Goal: Transaction & Acquisition: Purchase product/service

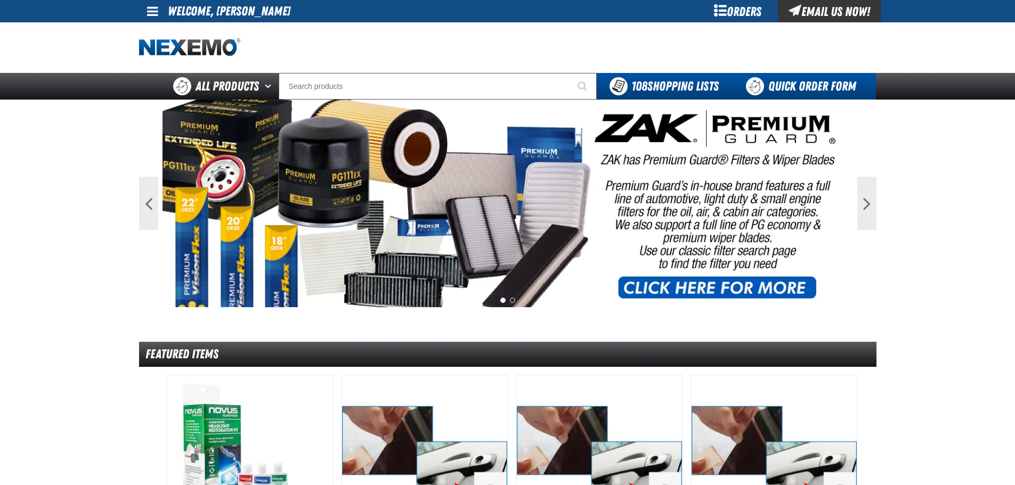
click at [787, 85] on link "Quick Order Form" at bounding box center [803, 86] width 144 height 27
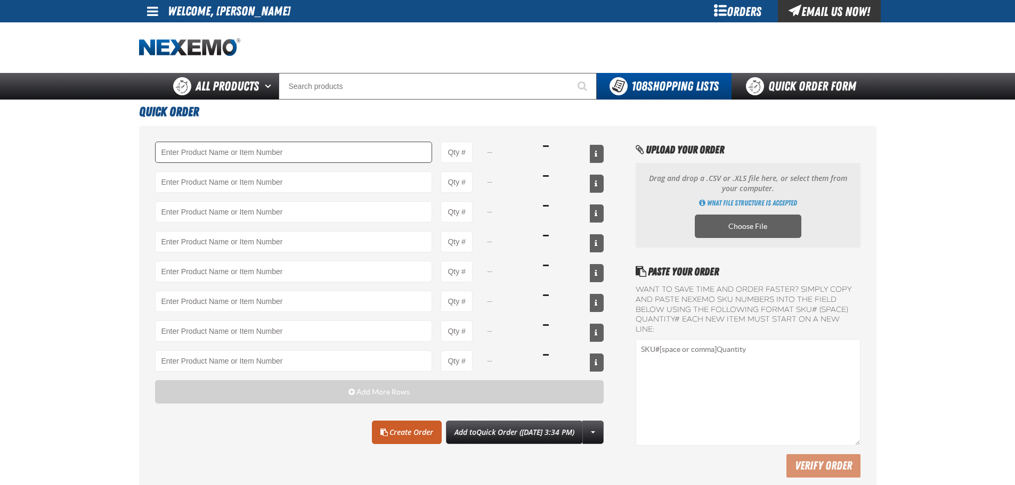
click at [179, 151] on input "Product" at bounding box center [293, 152] width 277 height 21
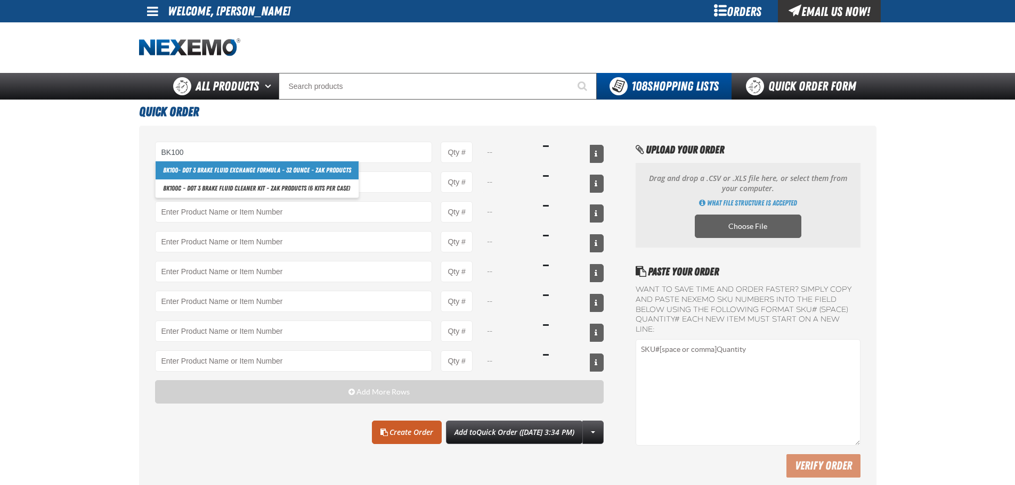
click at [243, 169] on link "BK100 - DOT 3 Brake Fluid Exchange Formula - 32 Ounce - ZAK Products" at bounding box center [257, 170] width 203 height 18
type input "BK100 - DOT 3 Brake Fluid Exchange Formula - 32 Ounce - ZAK Products"
type input "1"
select select "bottle"
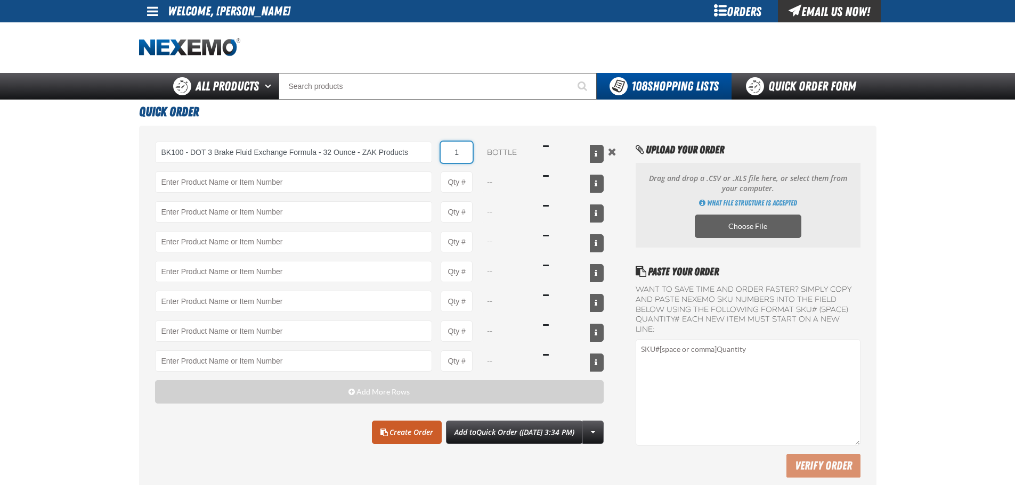
click at [464, 152] on input "1" at bounding box center [456, 152] width 32 height 21
type input "BK100 - DOT 3 Brake Fluid Exchange Formula - 32 Ounce - ZAK Products"
type input "24"
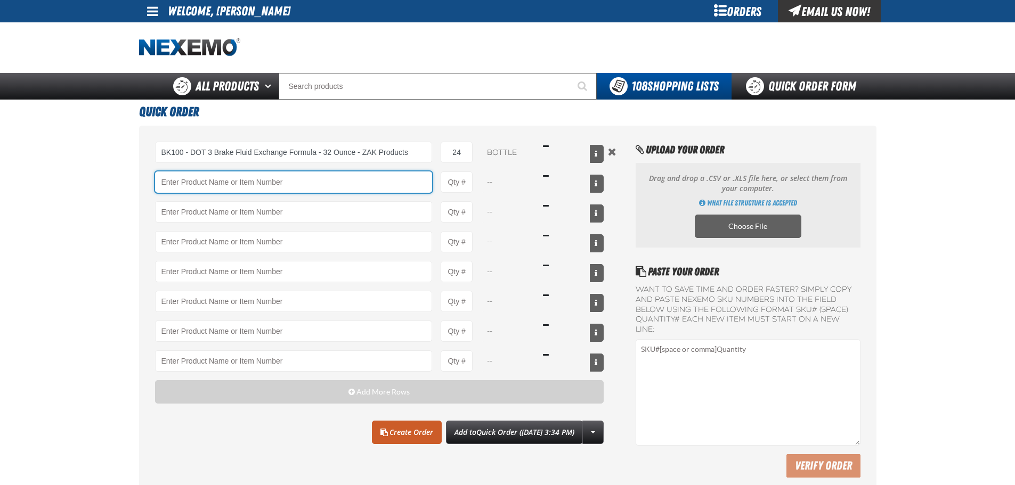
click at [230, 186] on input "Product" at bounding box center [293, 181] width 277 height 21
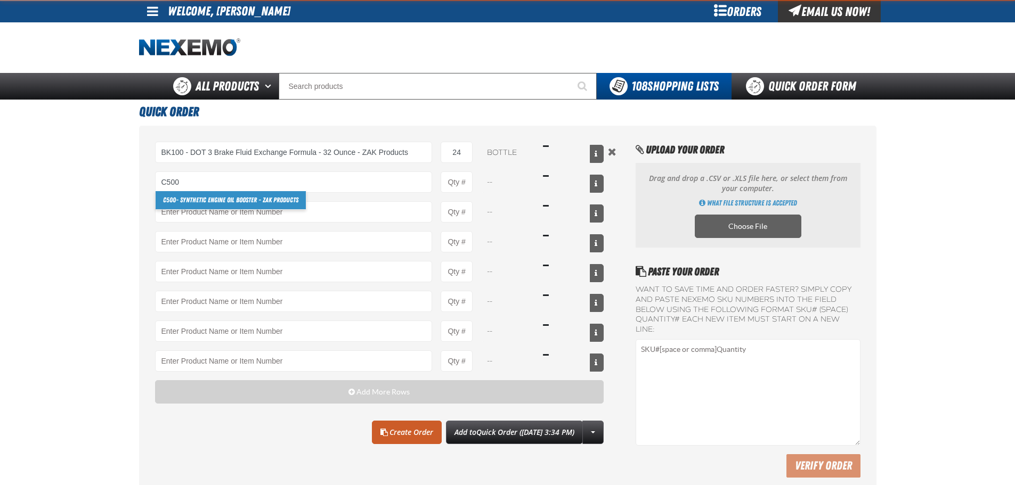
click at [224, 199] on link "C500 - Synthetic Engine Oil Booster - ZAK Products" at bounding box center [231, 200] width 150 height 18
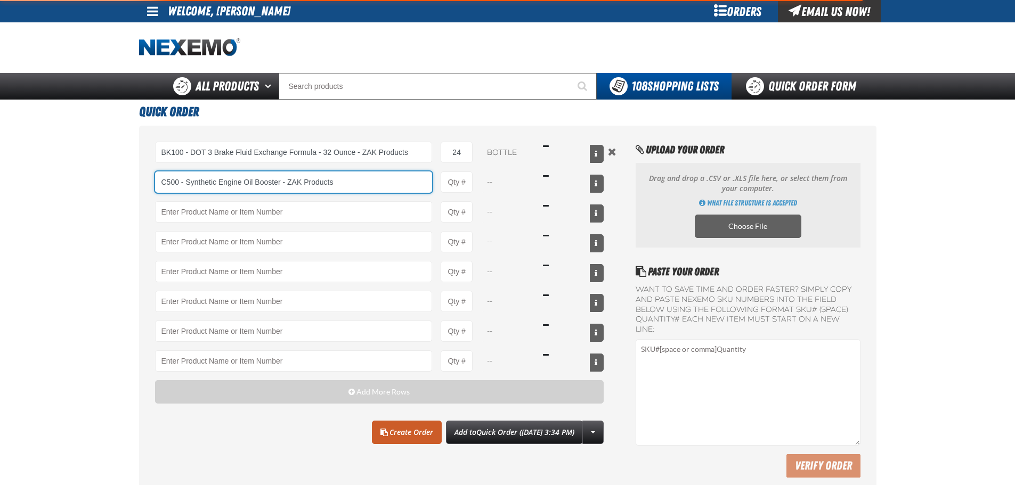
type input "C500 - Synthetic Engine Oil Booster - ZAK Products"
type input "1"
select select "bottle"
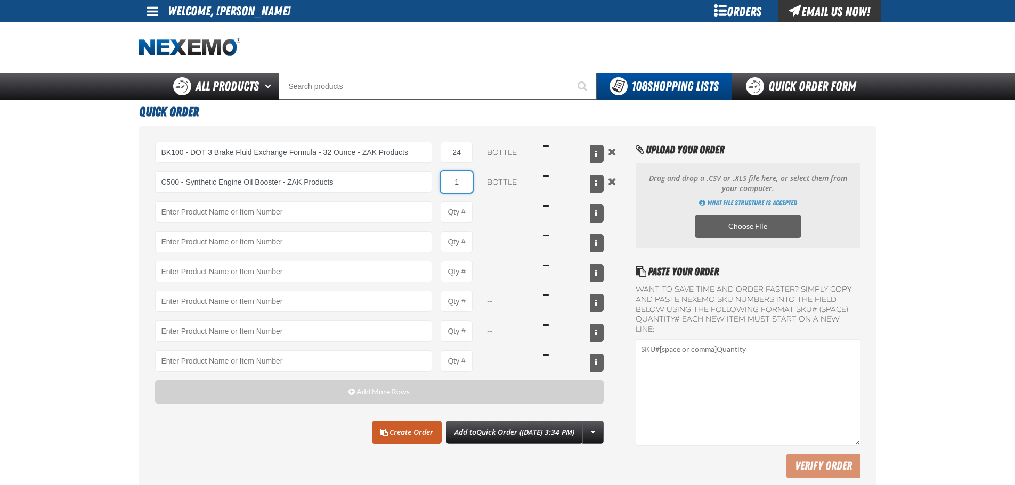
click at [464, 178] on input "1" at bounding box center [456, 181] width 32 height 21
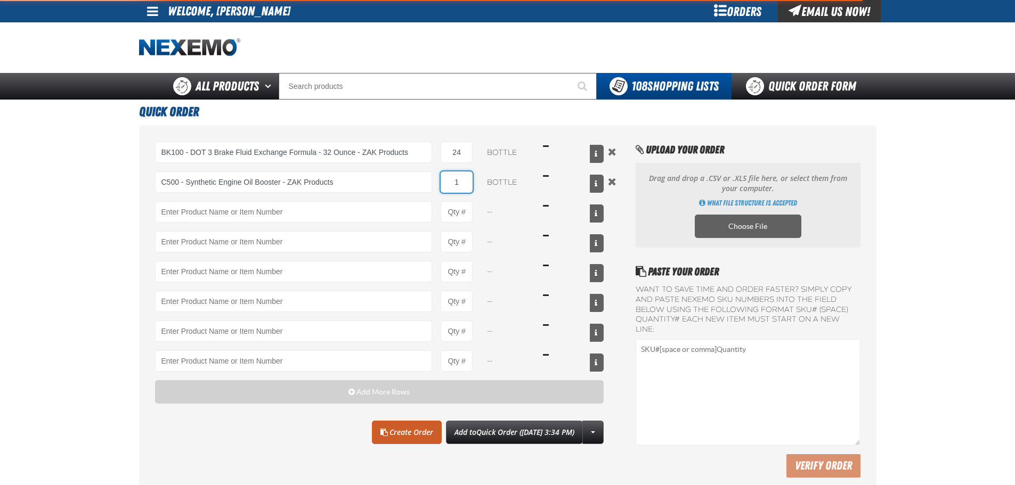
type input "C500 - Synthetic Engine Oil Booster - ZAK Products"
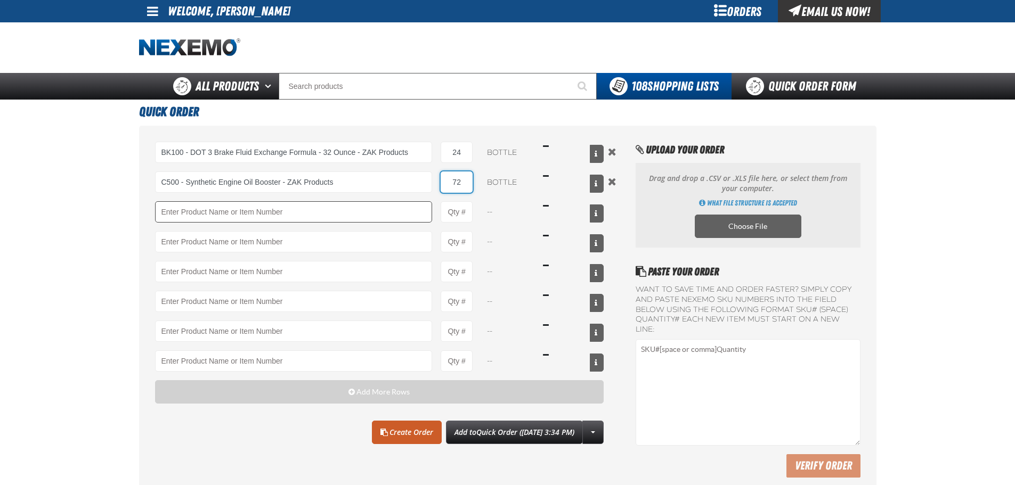
type input "72"
click at [228, 212] on input "Product" at bounding box center [293, 211] width 277 height 21
click at [205, 231] on link "F610 - Z-Tech - ZAK Products" at bounding box center [200, 230] width 89 height 18
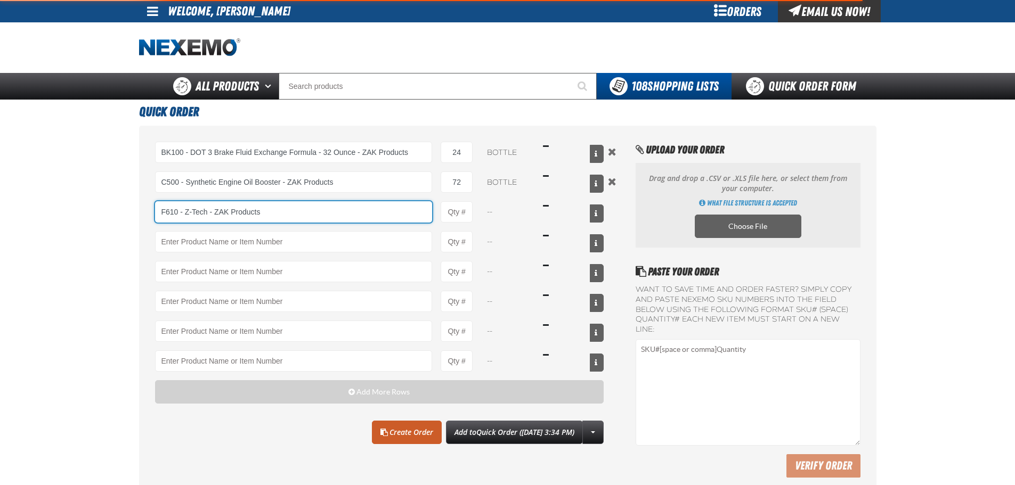
type input "F610 - Z-Tech - ZAK Products"
type input "1"
select select "bottle"
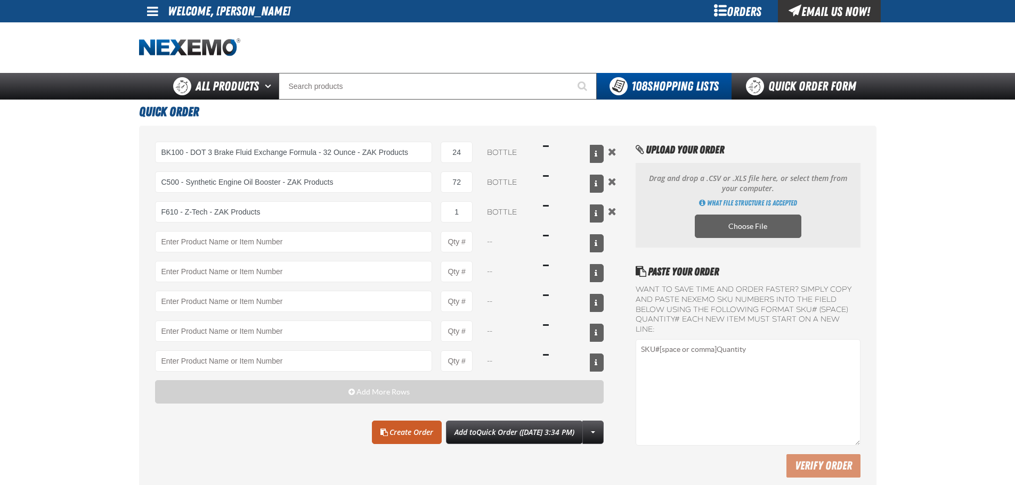
click at [474, 213] on div "F610 - Z-Tech - ZAK Products F610 - Z-Tech - ZAK Products 1 bottle $16.49" at bounding box center [379, 211] width 449 height 21
type input "F610 - Z-Tech - ZAK Products"
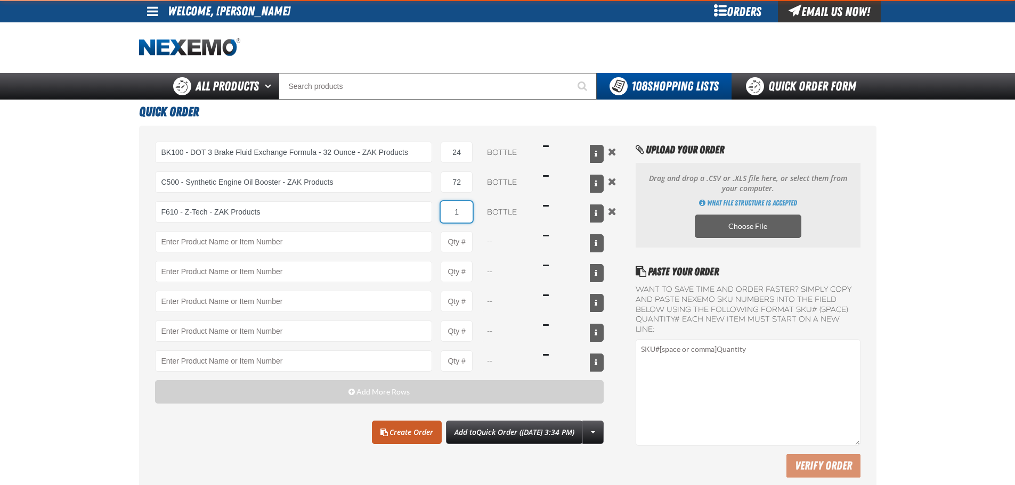
click at [465, 211] on input "1" at bounding box center [456, 211] width 32 height 21
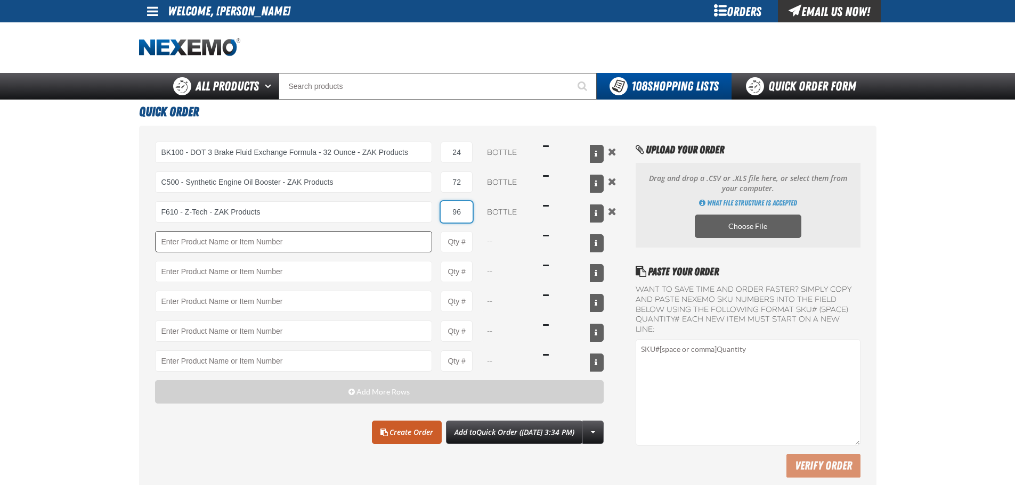
type input "96"
click at [224, 244] on input "Product" at bounding box center [293, 241] width 277 height 21
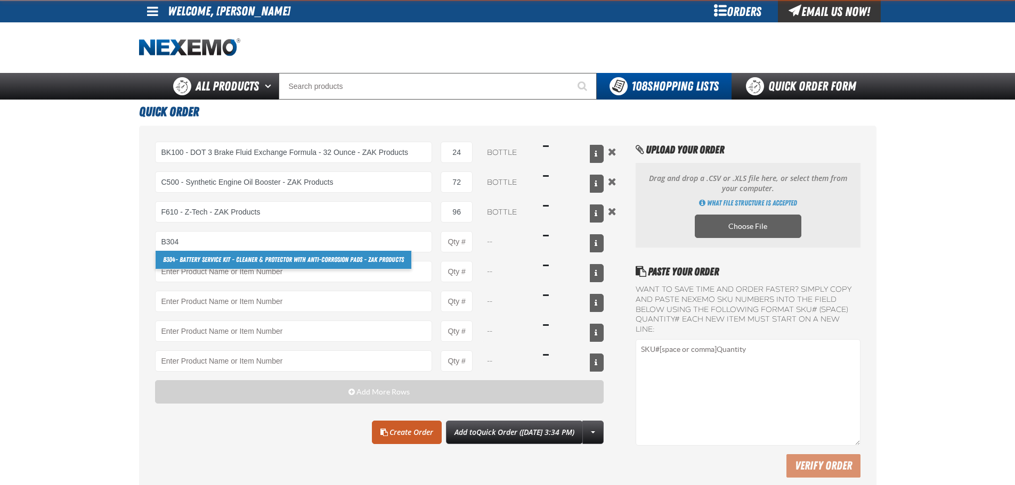
click at [227, 258] on link "B304 - Battery Service Kit - Cleaner & Protector with Anti-Corrosion Pads - ZAK…" at bounding box center [284, 260] width 256 height 18
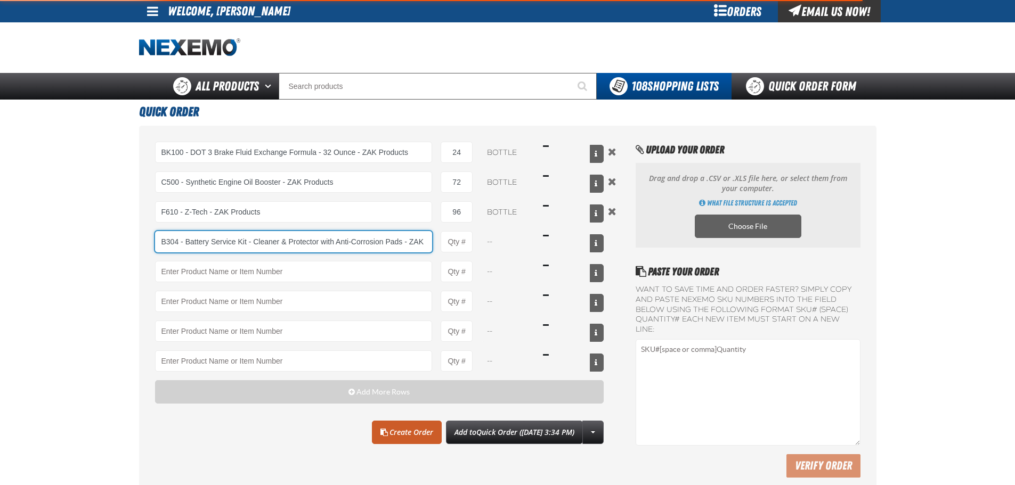
scroll to position [0, 29]
type input "B304 - Battery Service Kit - Cleaner &amp; Protector with Anti-Corrosion Pads -…"
type input "1"
select select "kit"
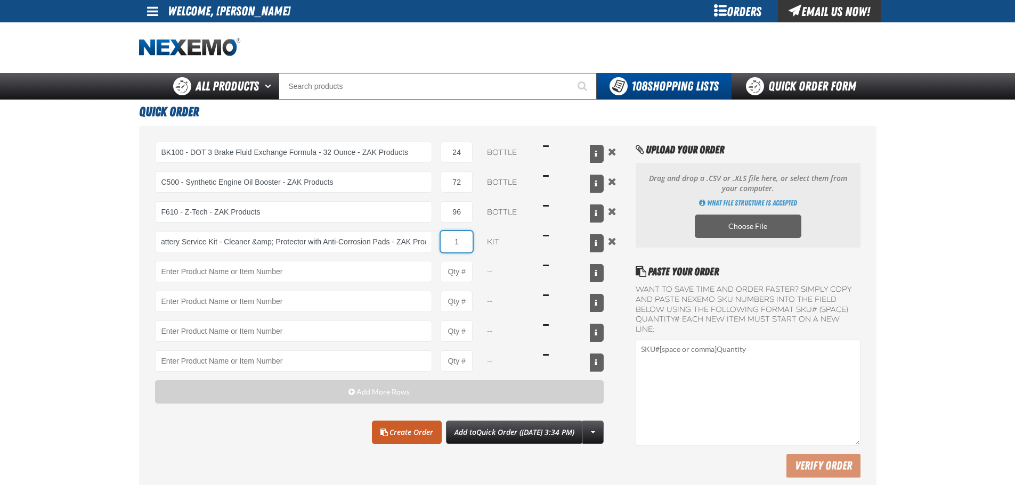
scroll to position [0, 0]
click at [469, 236] on input "1" at bounding box center [456, 241] width 32 height 21
type input "B304 - Battery Service Kit - Cleaner &amp; Protector with Anti-Corrosion Pads -…"
type input "60"
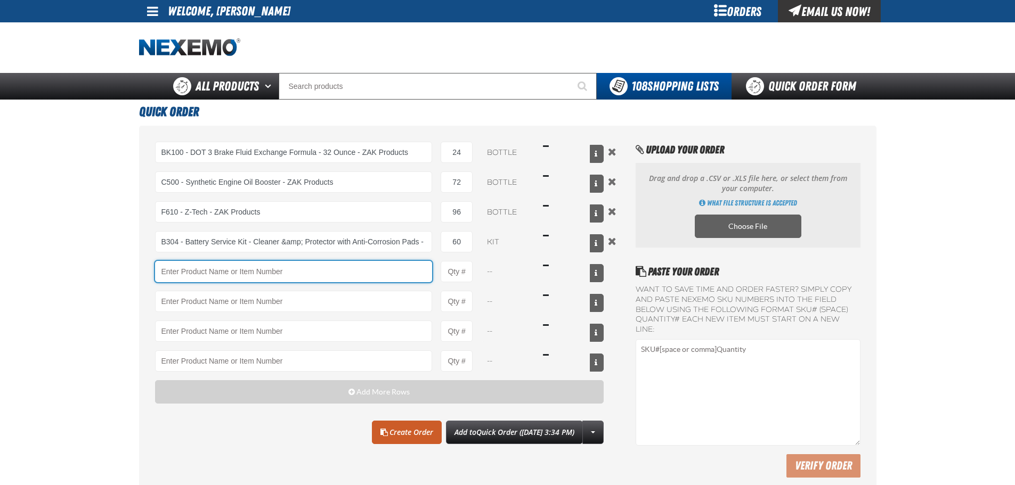
click at [240, 275] on input "Product" at bounding box center [293, 271] width 277 height 21
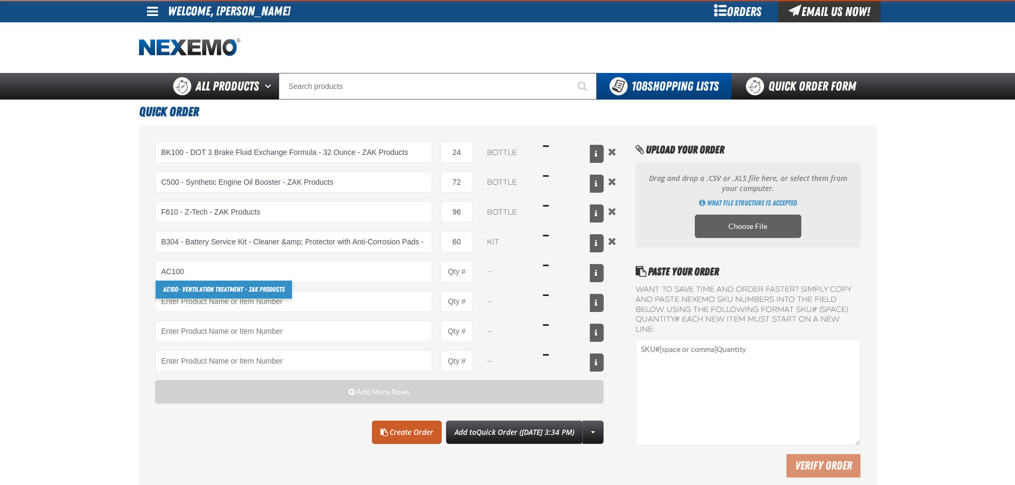
click at [215, 289] on link "AC100 - Ventilation Treatment - ZAK Products" at bounding box center [224, 290] width 136 height 18
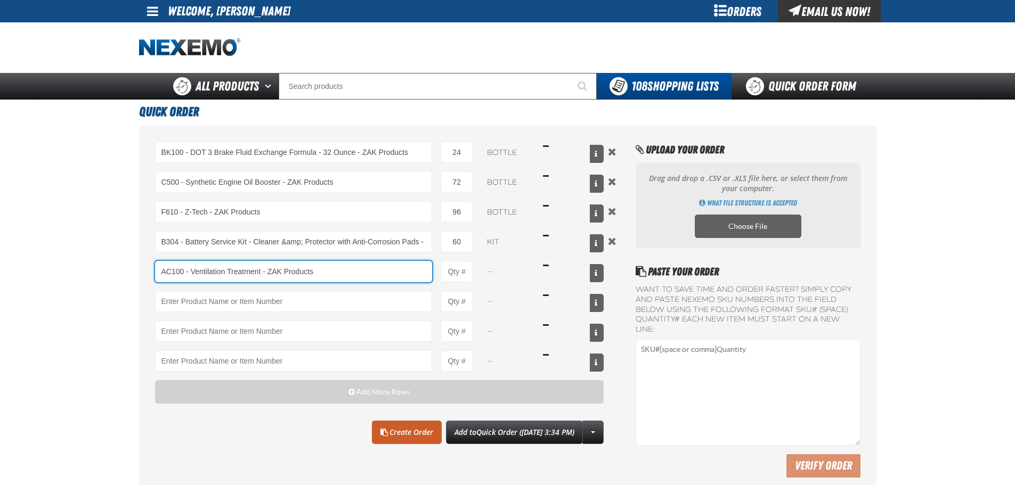
type input "AC100 - Ventilation Treatment - ZAK Products"
type input "1"
select select "can"
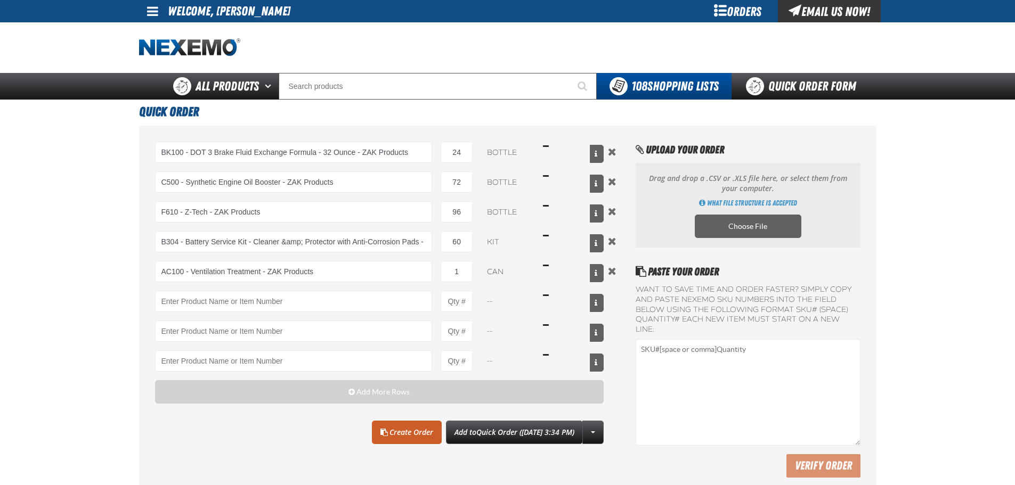
click at [473, 271] on div "AC100 - Ventilation Treatment - ZAK Products AC100 - Ventilation Treatment - ZA…" at bounding box center [379, 271] width 449 height 21
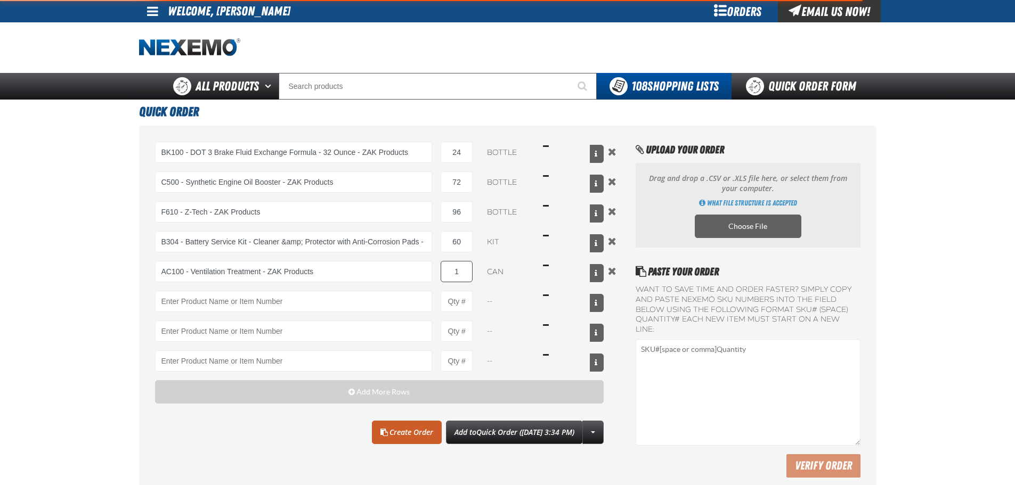
type input "AC100 - Ventilation Treatment - ZAK Products"
click at [462, 271] on input "1" at bounding box center [456, 271] width 32 height 21
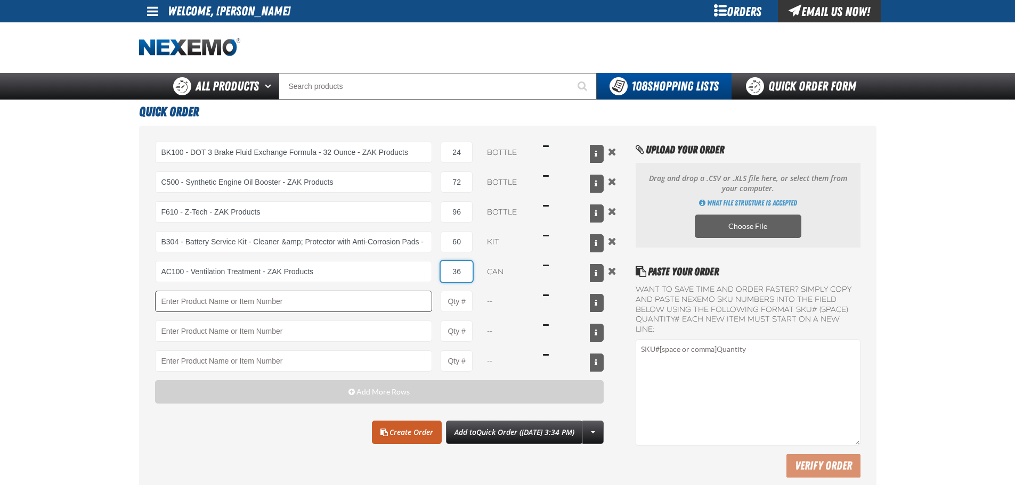
type input "36"
click at [205, 302] on input "Product" at bounding box center [293, 301] width 277 height 21
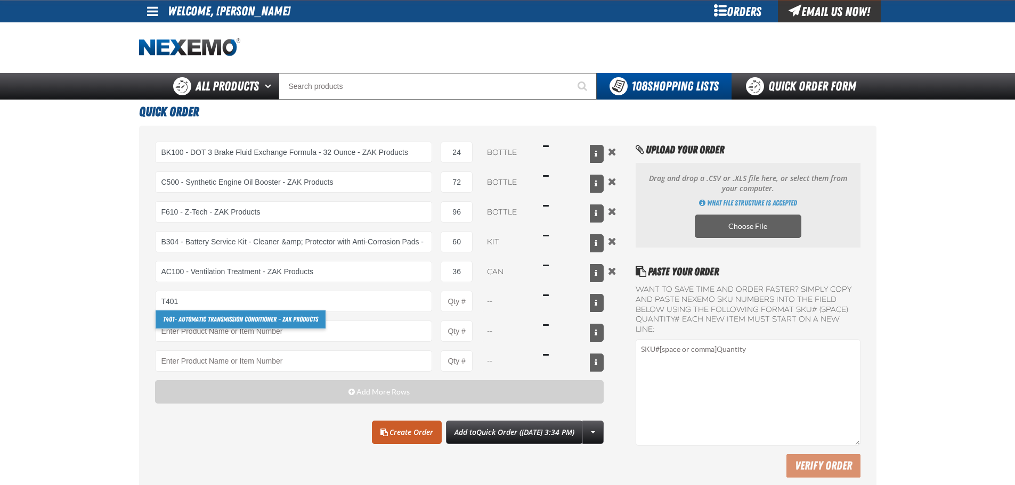
drag, startPoint x: 187, startPoint y: 321, endPoint x: 336, endPoint y: 287, distance: 153.0
click at [188, 321] on link "T401 - Automatic Transmission Conditioner - ZAK Products" at bounding box center [241, 319] width 170 height 18
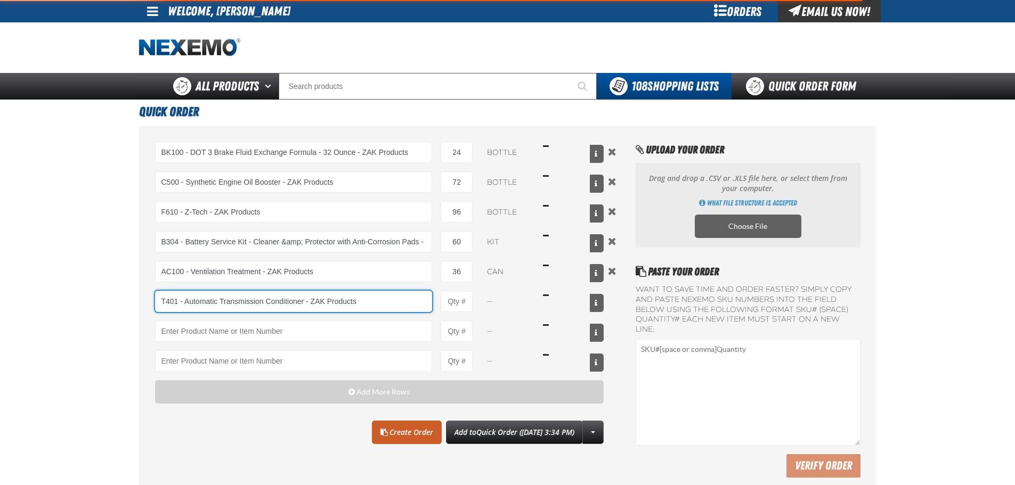
type input "T401 - Automatic Transmission Conditioner - ZAK Products"
type input "1"
select select "bottle"
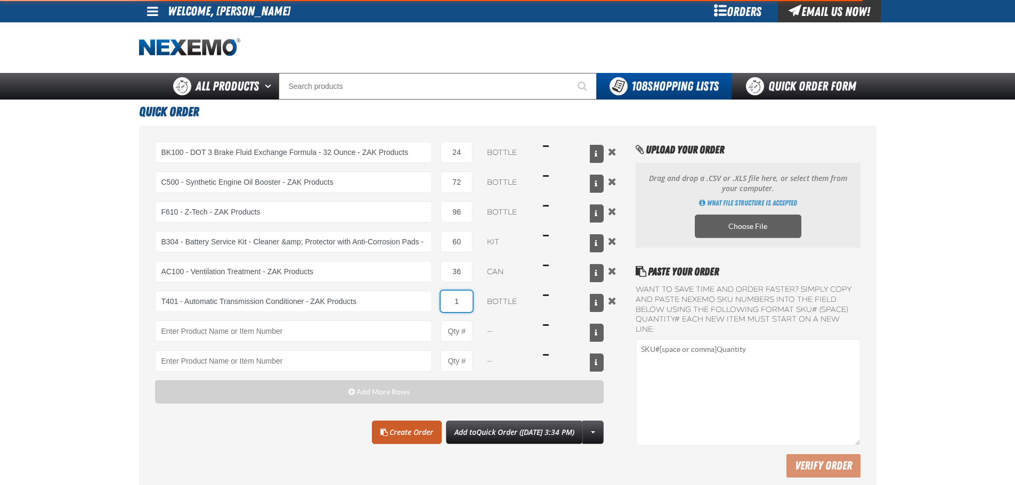
click at [469, 295] on input "1" at bounding box center [456, 301] width 32 height 21
type input "T401 - Automatic Transmission Conditioner - ZAK Products"
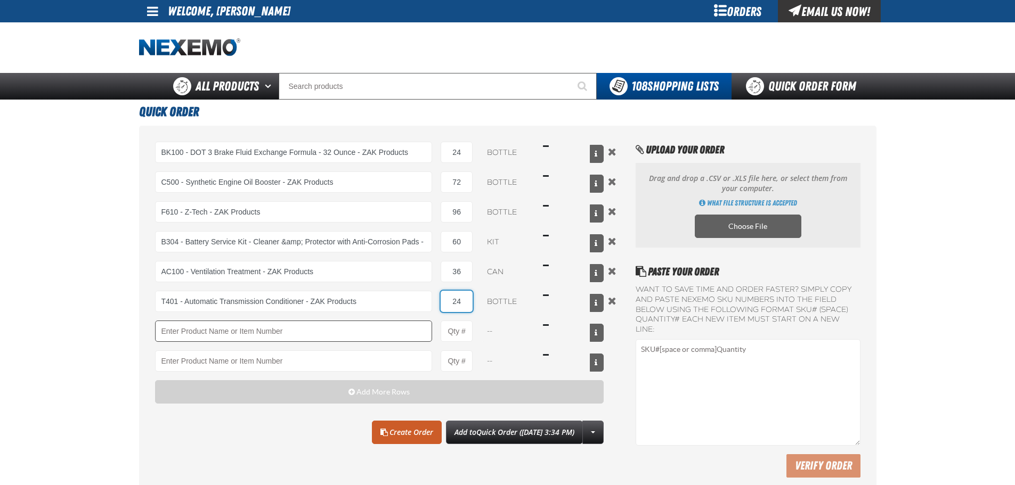
type input "24"
click at [207, 332] on input "Product" at bounding box center [293, 331] width 277 height 21
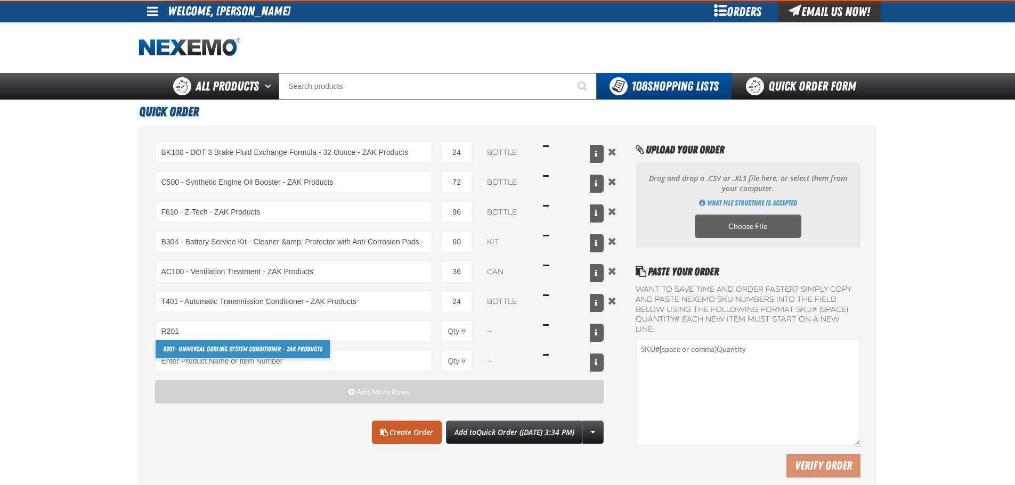
click at [175, 349] on link "R201 - Universal Cooling System Conditioner - ZAK Products" at bounding box center [243, 349] width 174 height 18
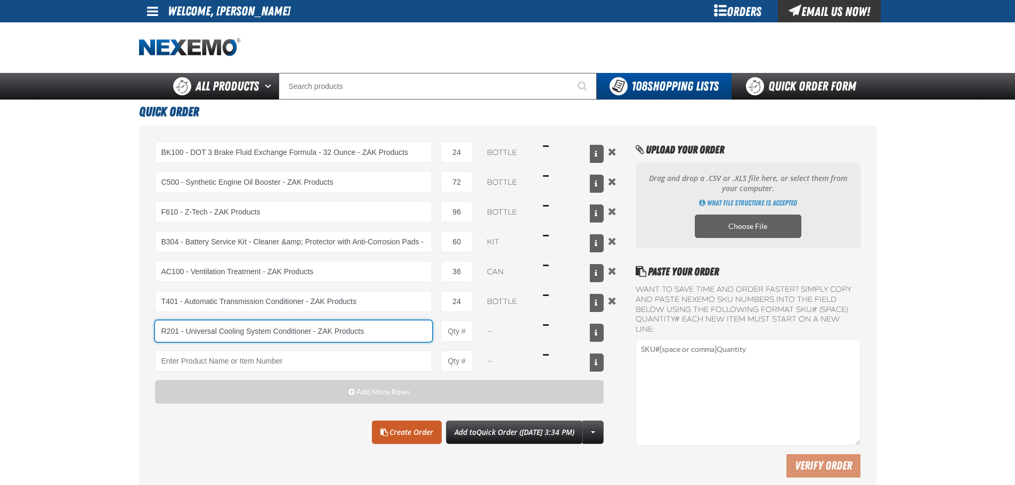
type input "R201 - Universal Cooling System Conditioner - ZAK Products"
type input "1"
select select "bottle"
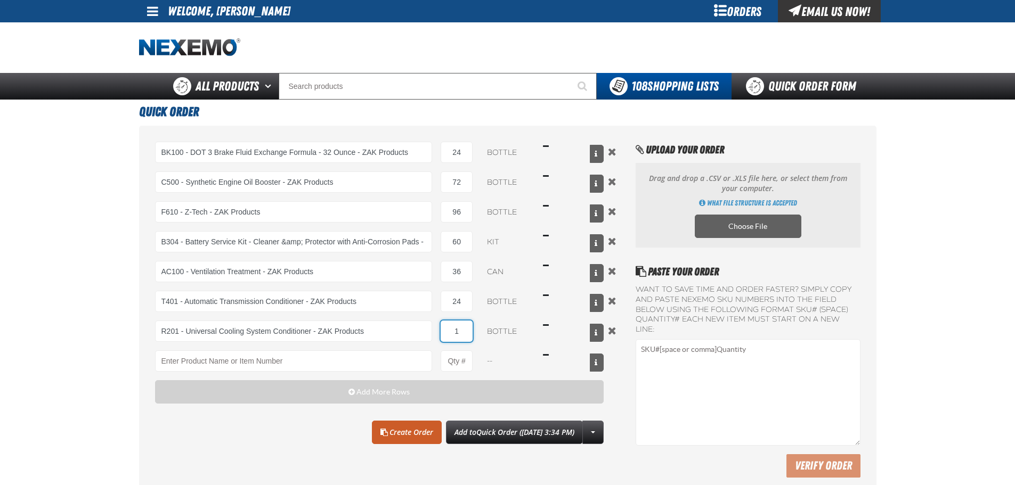
click at [467, 329] on input "1" at bounding box center [456, 331] width 32 height 21
type input "R201 - Universal Cooling System Conditioner - ZAK Products"
type input "24"
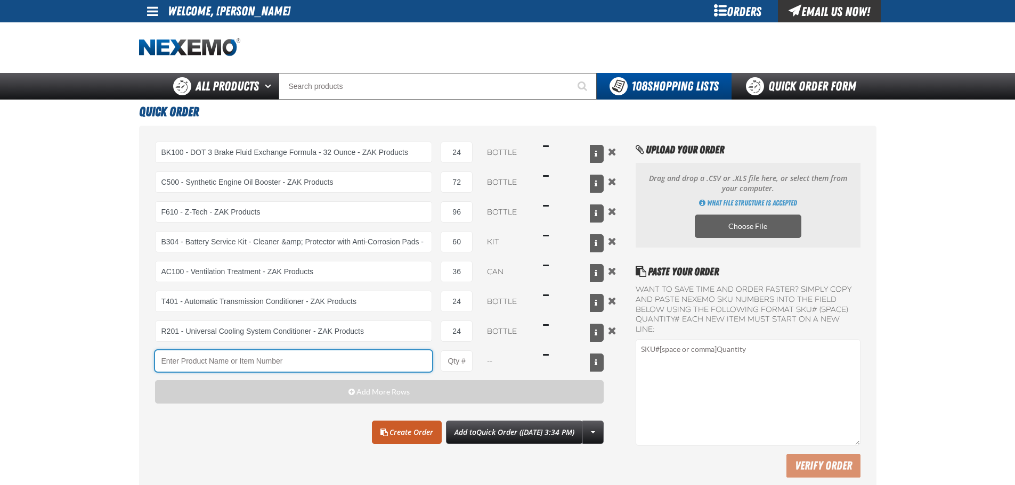
click at [281, 367] on input "Product" at bounding box center [293, 360] width 277 height 21
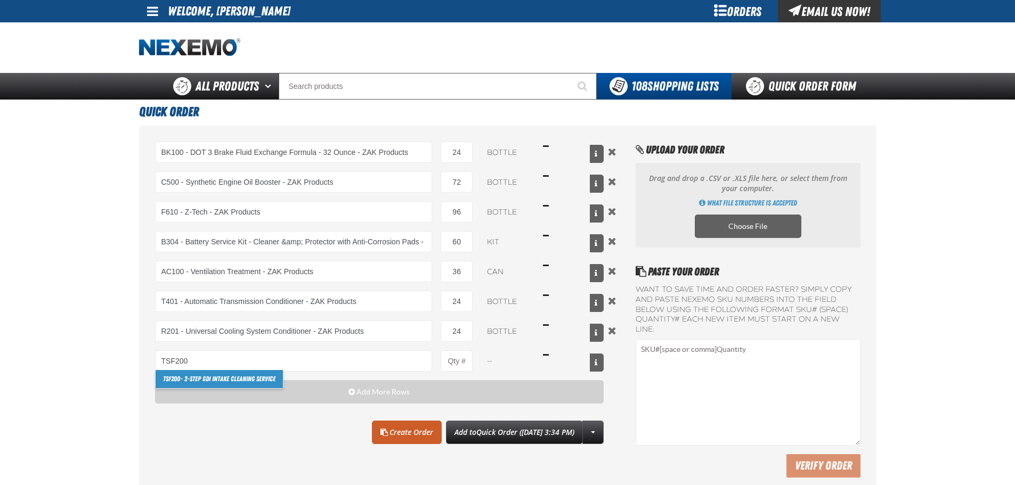
click at [248, 385] on link "TSF200 - 2-Step GDI Intake Cleaning Service" at bounding box center [219, 379] width 127 height 18
type input "TSF200 - 2-Step GDI Intake Cleaning Service"
type input "1"
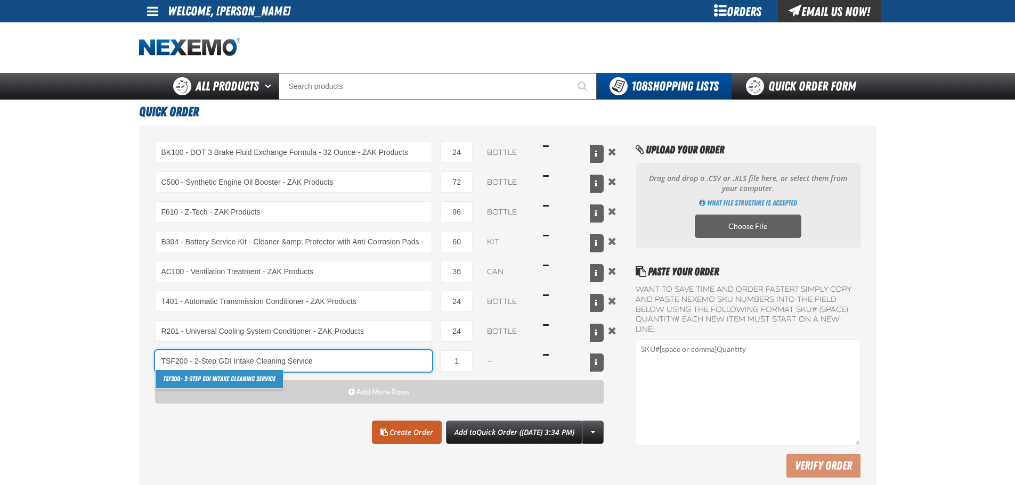
select select "kit"
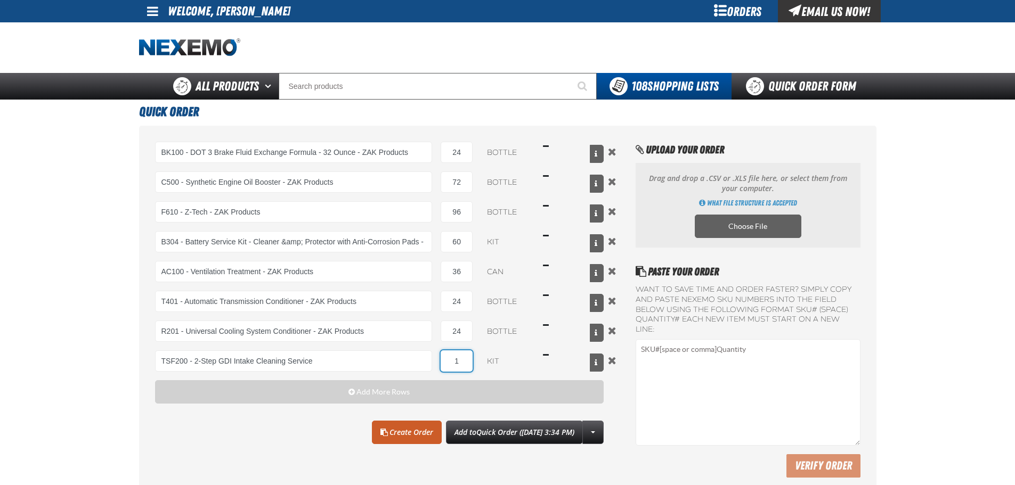
click at [467, 360] on input "1" at bounding box center [456, 360] width 32 height 21
type input "TSF200 - 2-Step GDI Intake Cleaning Service"
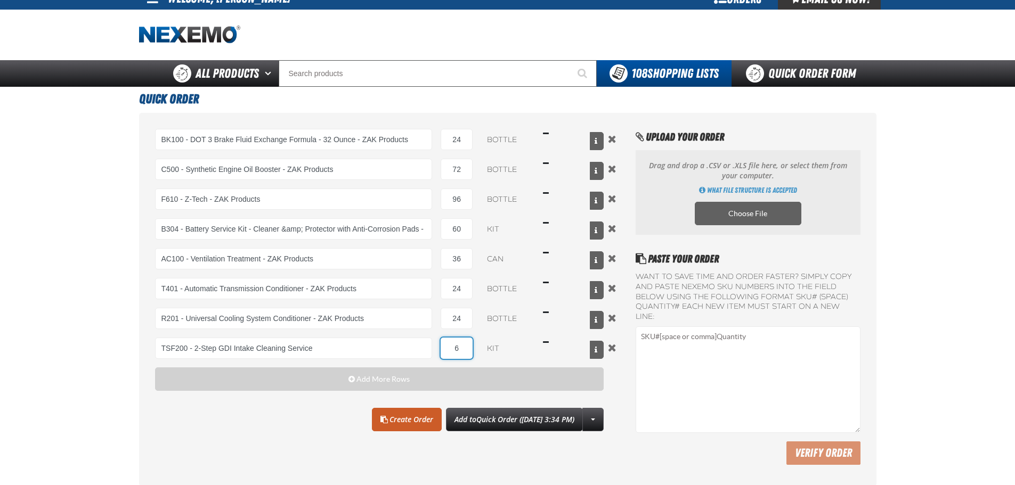
scroll to position [107, 0]
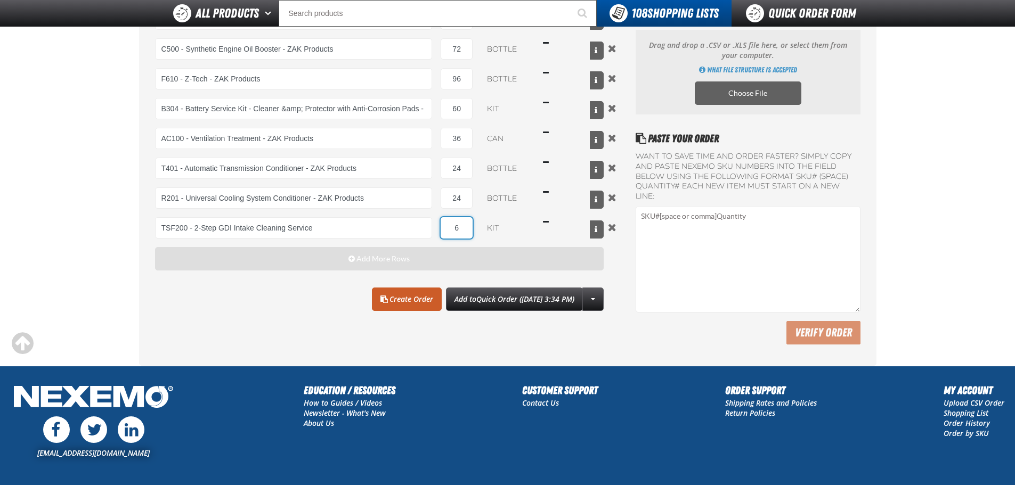
type input "6"
click at [368, 261] on span "Add More Rows" at bounding box center [382, 259] width 53 height 9
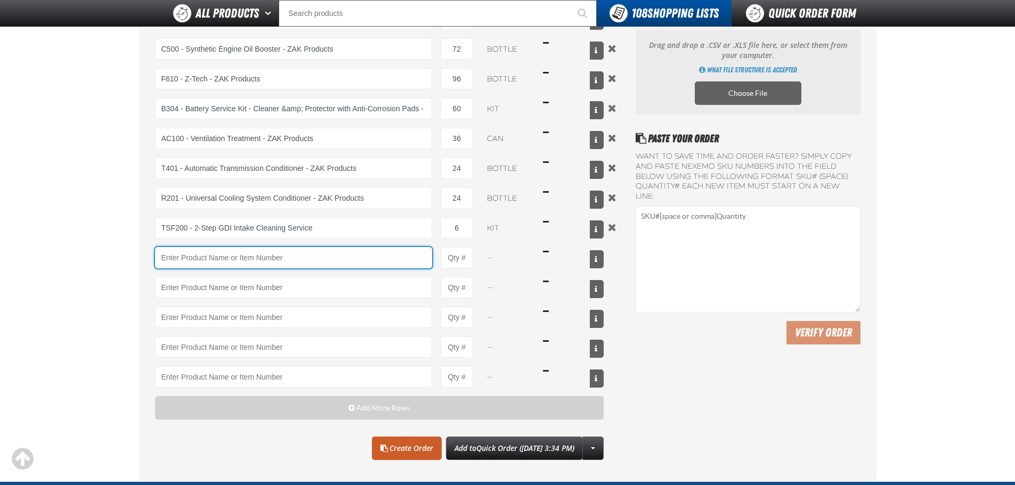
click at [305, 259] on input "Product" at bounding box center [293, 257] width 277 height 21
type input "S"
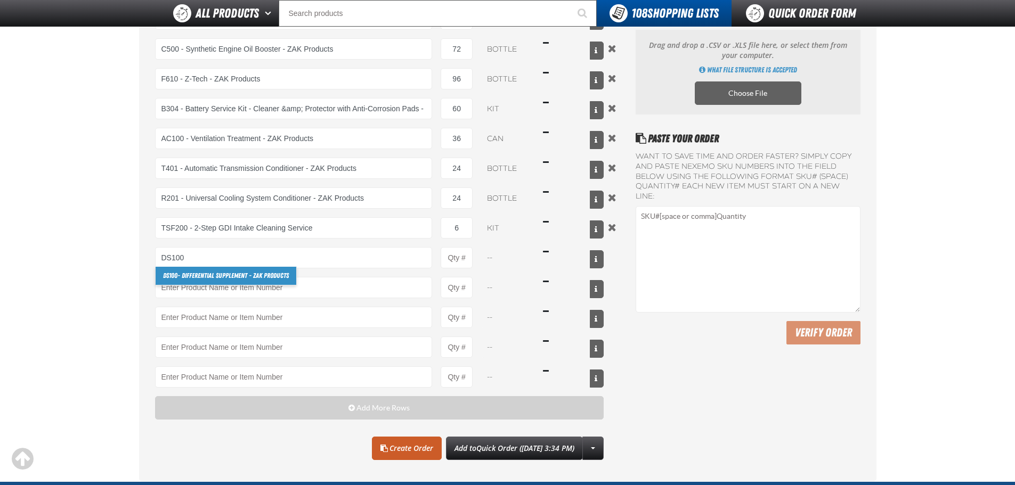
click at [228, 275] on link "DS100 - Differential Supplement - ZAK Products" at bounding box center [226, 276] width 141 height 18
type input "DS100 - Differential Supplement - ZAK Products"
type input "1"
select select "bottle"
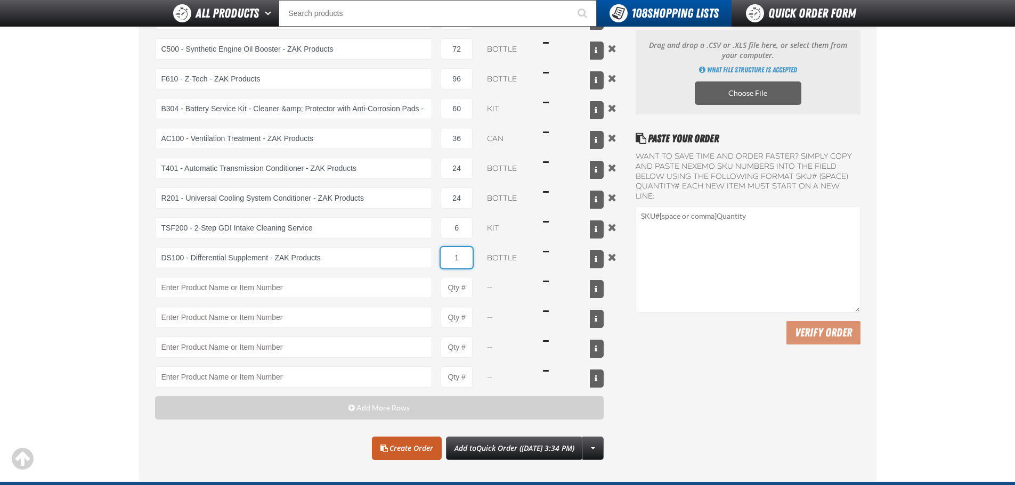
click at [467, 257] on input "1" at bounding box center [456, 257] width 32 height 21
type input "DS100 - Differential Supplement - ZAK Products"
type input "12"
click at [106, 263] on main "Quick Order BK100 - DOT 3 Brake Fluid Exchange Formula - 32 Ounce - ZAK Product…" at bounding box center [507, 223] width 1015 height 515
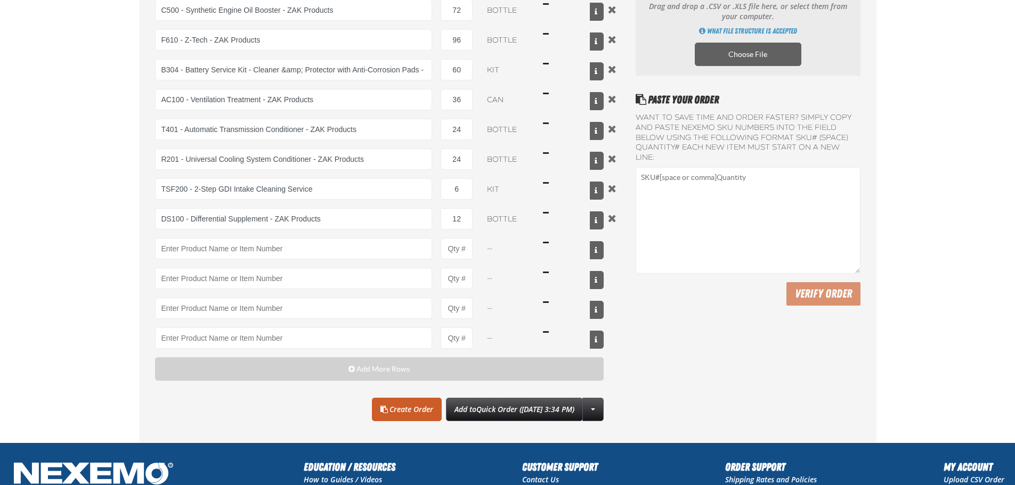
scroll to position [213, 0]
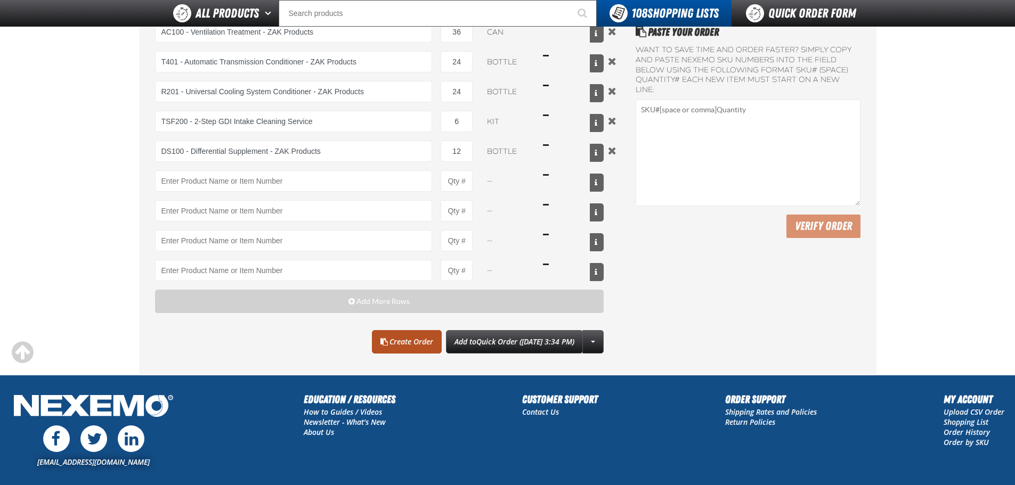
click at [397, 339] on link "Create Order" at bounding box center [407, 341] width 70 height 23
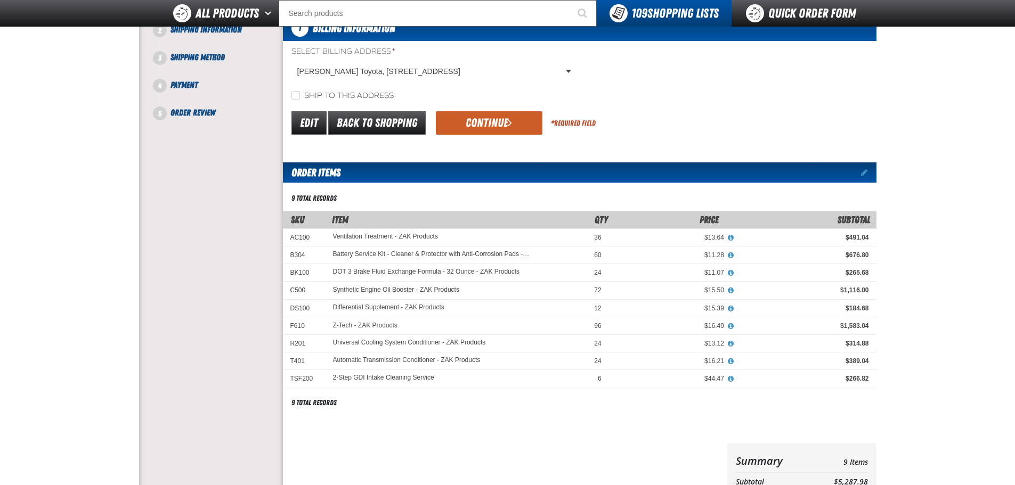
scroll to position [53, 0]
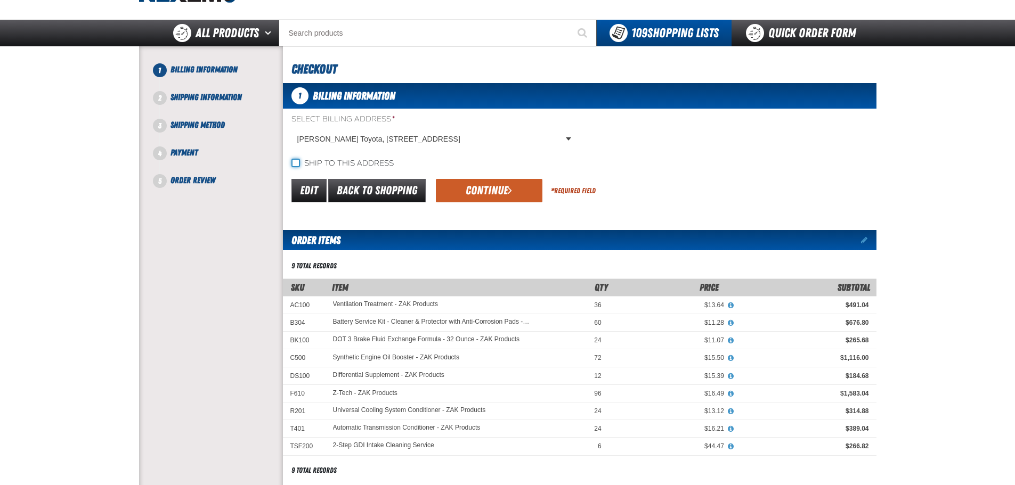
click at [293, 162] on input "Ship to this address" at bounding box center [295, 163] width 9 height 9
checkbox input "true"
click at [467, 187] on button "Continue" at bounding box center [489, 190] width 107 height 23
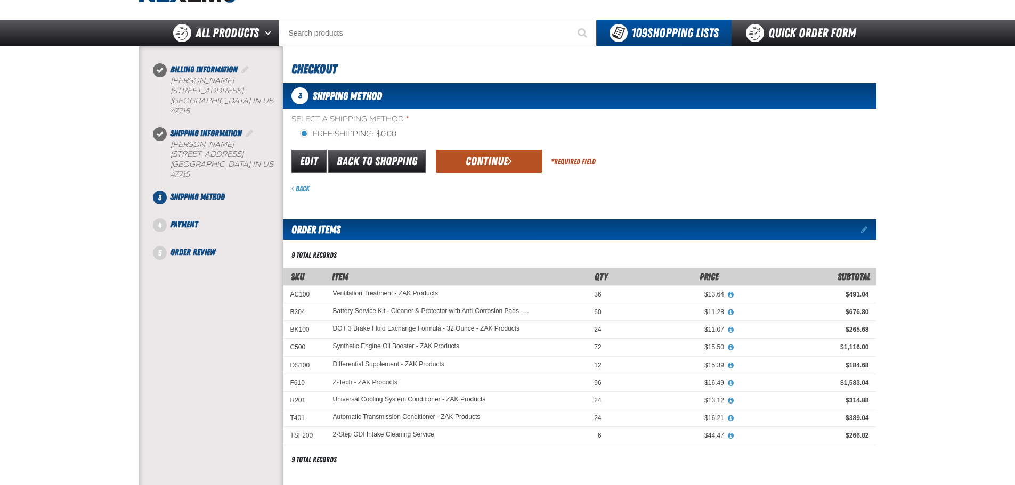
click at [469, 169] on button "Continue" at bounding box center [489, 161] width 107 height 23
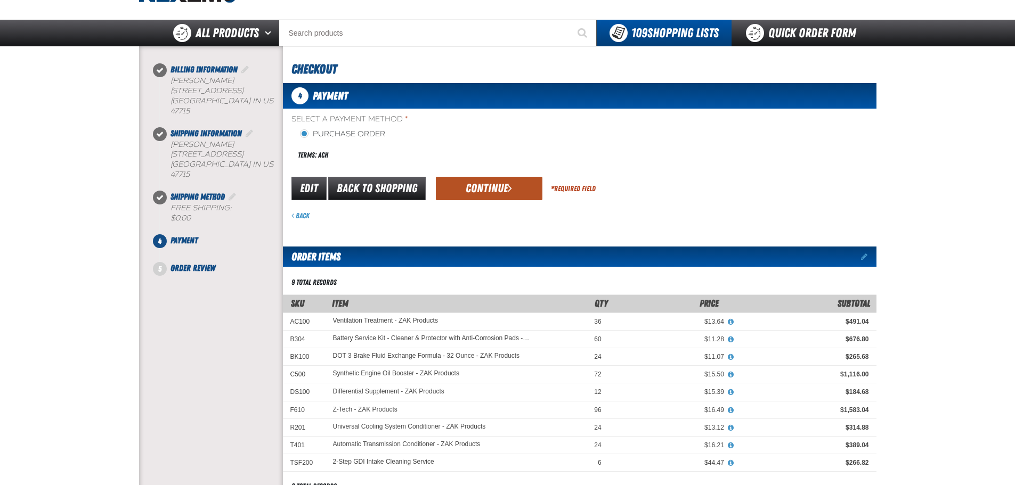
click at [484, 192] on button "Continue" at bounding box center [489, 188] width 107 height 23
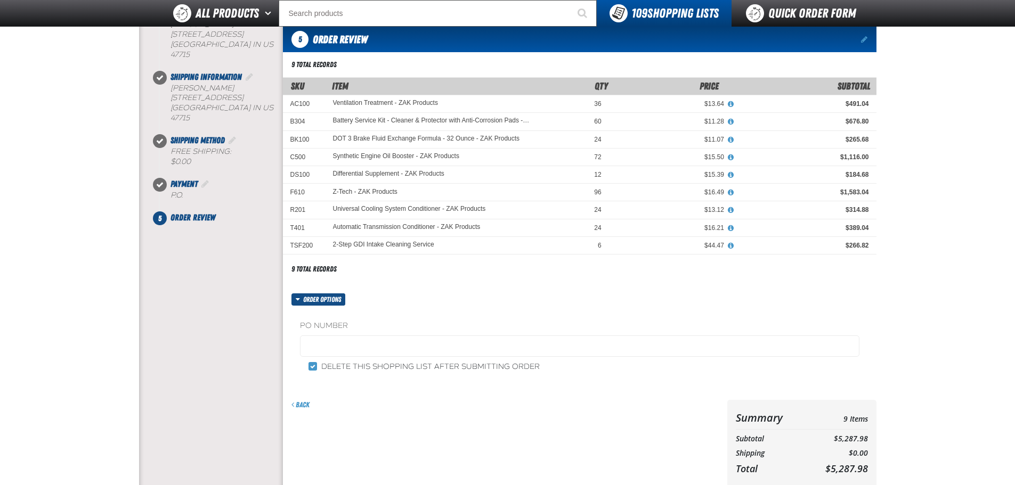
scroll to position [107, 0]
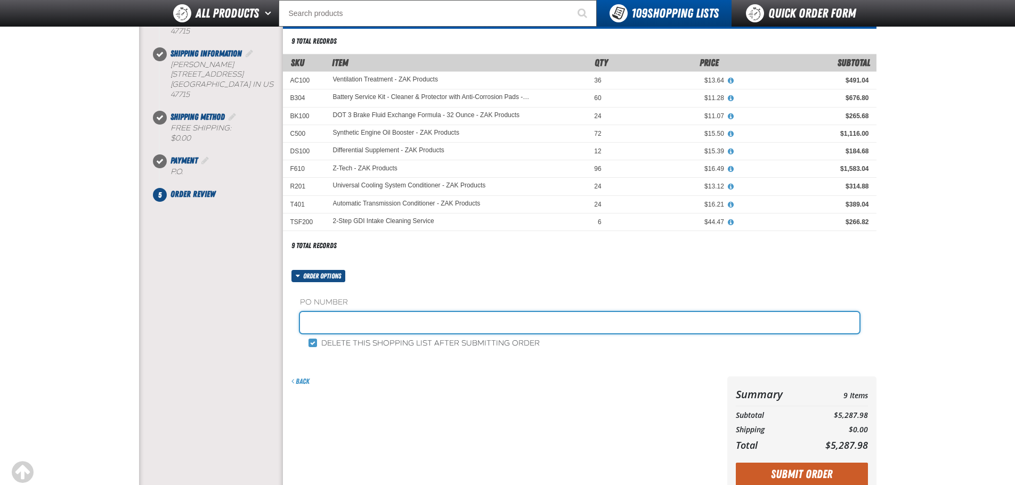
click at [351, 322] on input "text" at bounding box center [579, 322] width 559 height 21
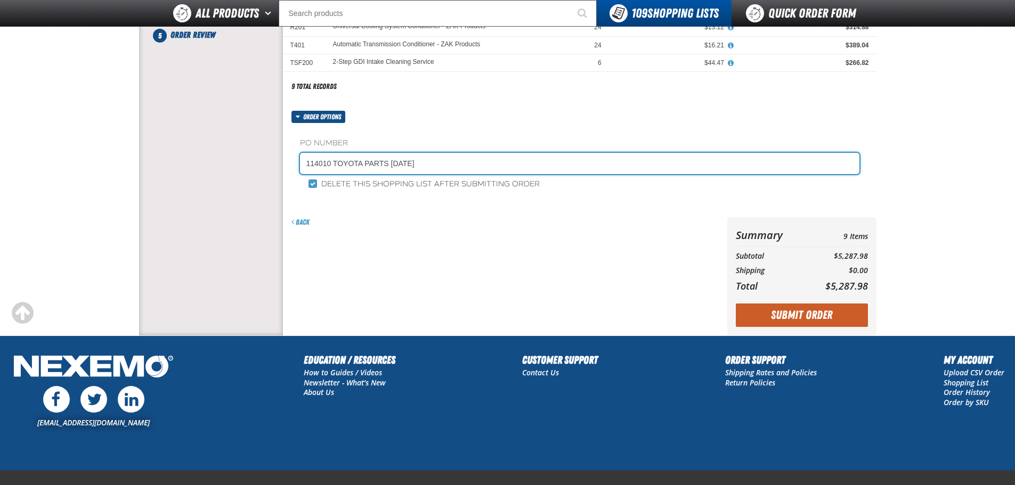
scroll to position [266, 0]
type input "114010 TOYOTA PARTS [DATE]"
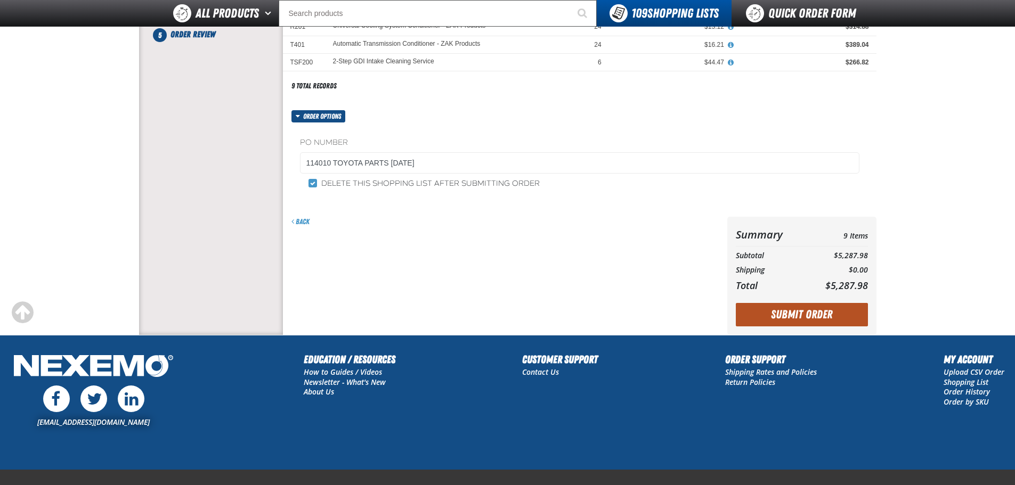
click at [770, 313] on button "Submit Order" at bounding box center [801, 314] width 132 height 23
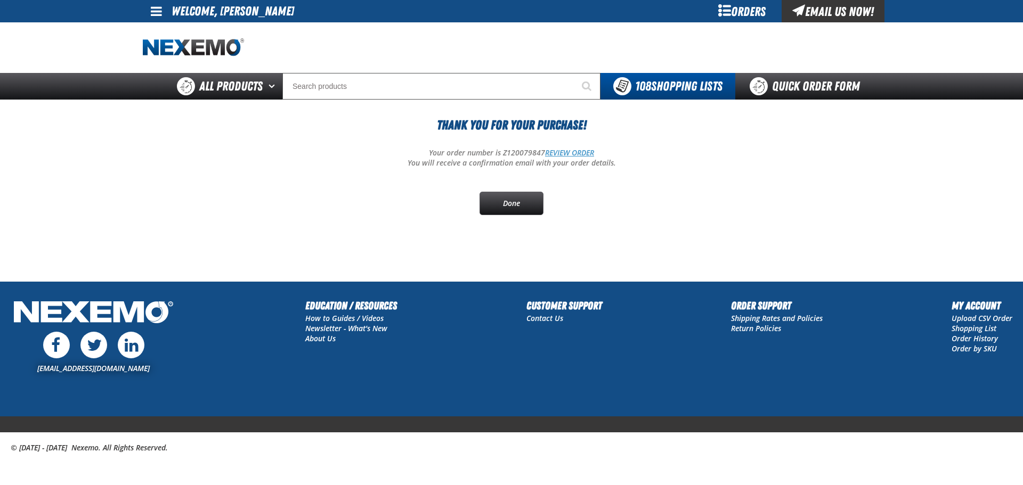
click at [583, 152] on link "REVIEW ORDER" at bounding box center [569, 153] width 49 height 10
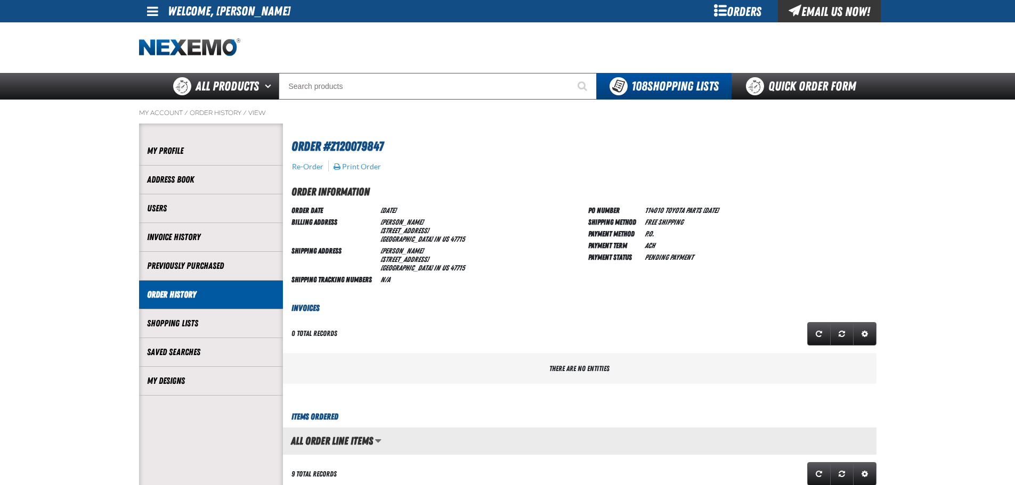
scroll to position [1, 1]
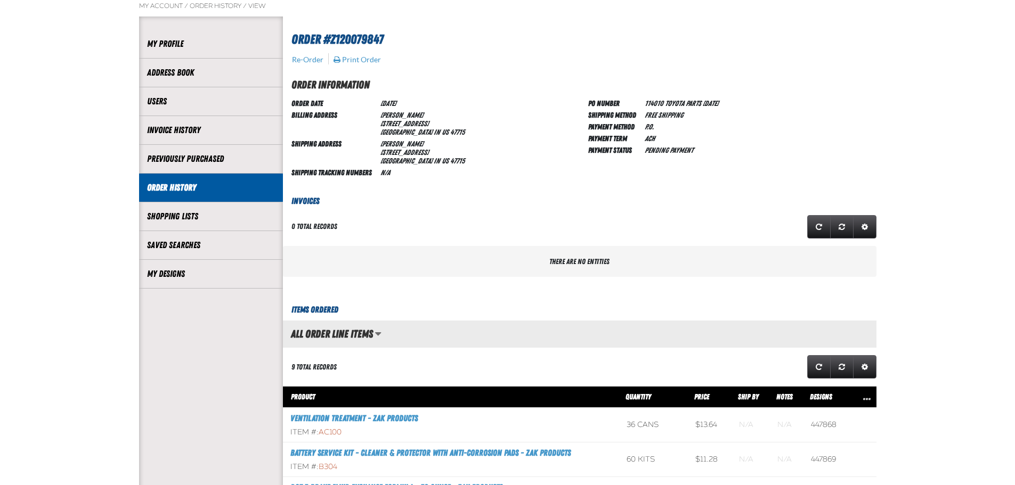
scroll to position [0, 0]
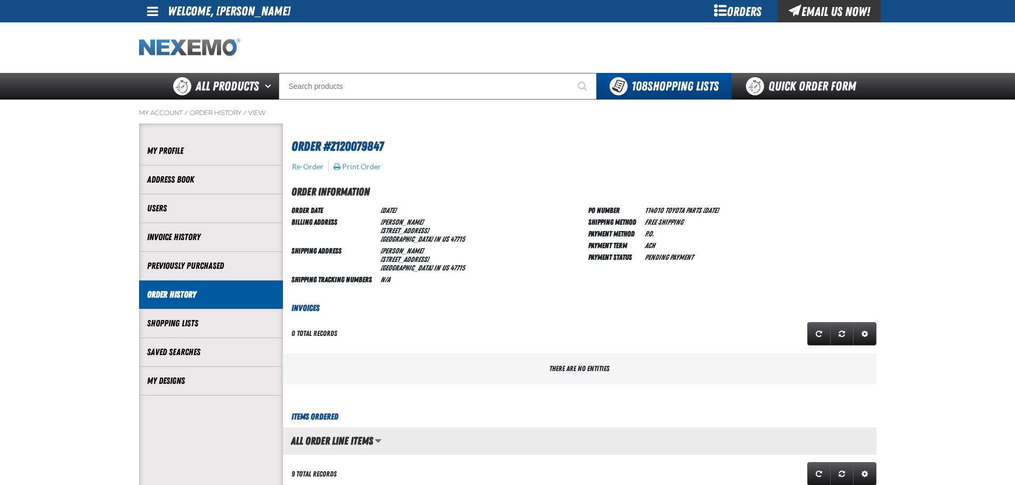
click at [185, 45] on img "Home" at bounding box center [189, 47] width 101 height 19
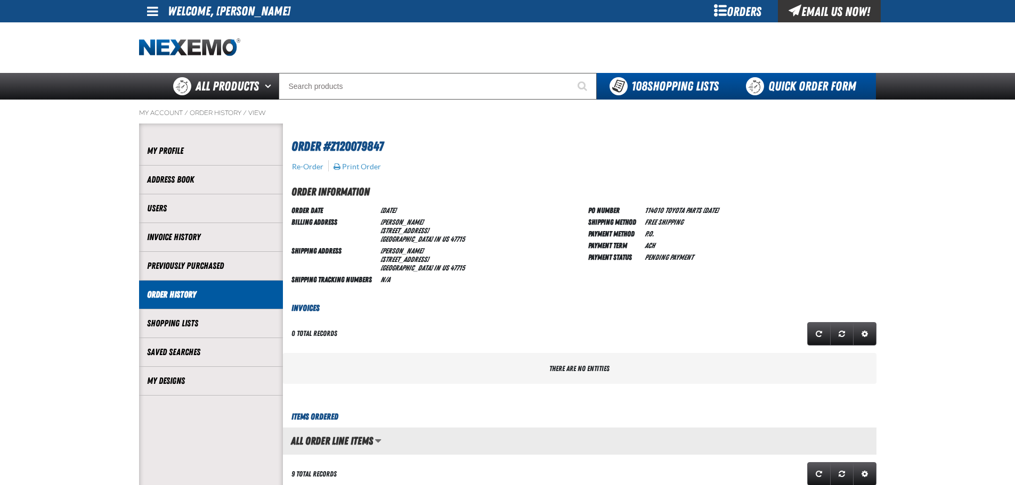
click at [796, 84] on link "Quick Order Form" at bounding box center [803, 86] width 144 height 27
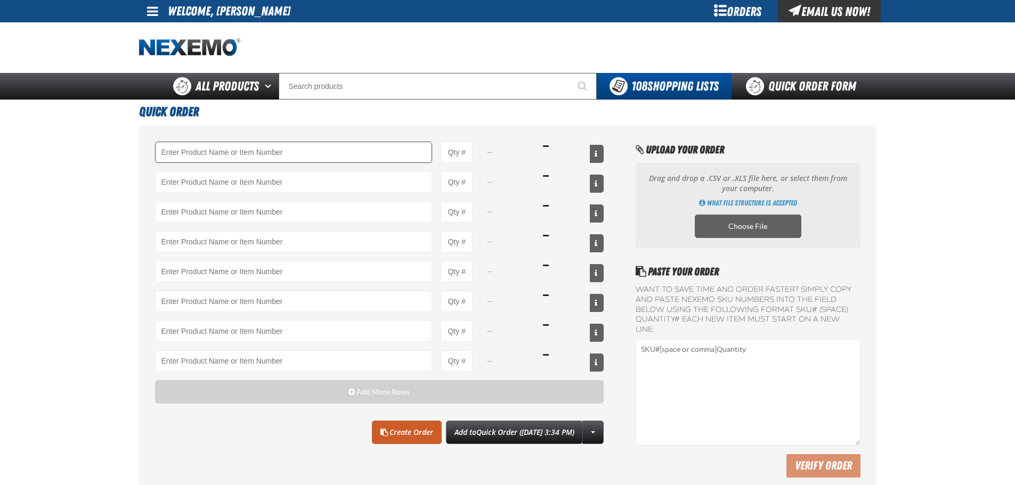
click at [195, 147] on input "Product" at bounding box center [293, 152] width 277 height 21
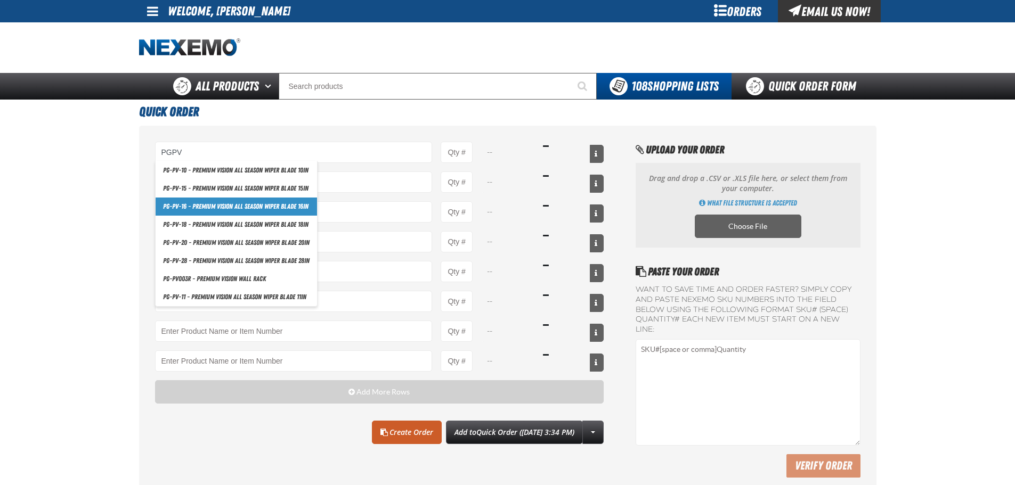
click at [194, 205] on link "PG-PV-16 - Premium Vision All Season Wiper Blade 16in" at bounding box center [236, 207] width 161 height 18
type input "PG-PV-16 - Premium Vision All Season Wiper Blade 16in"
type input "1"
select select "each"
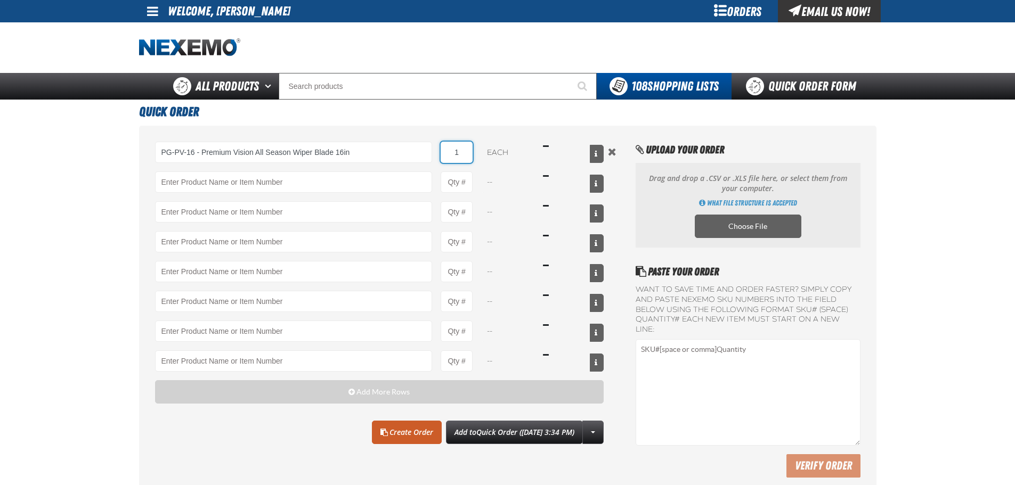
click at [468, 153] on input "1" at bounding box center [456, 152] width 32 height 21
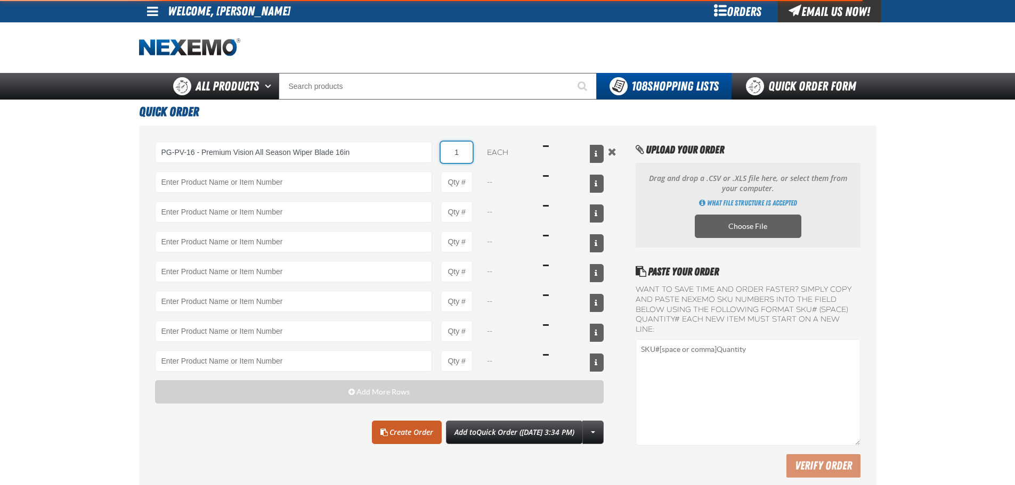
type input "PG-PV-16 - Premium Vision All Season Wiper Blade 16in"
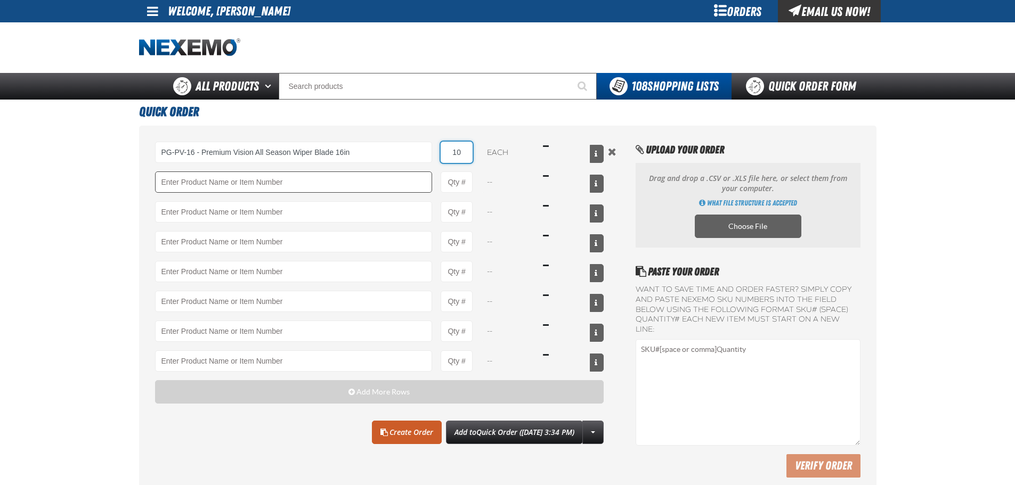
type input "10"
click at [234, 185] on input "Product" at bounding box center [293, 181] width 277 height 21
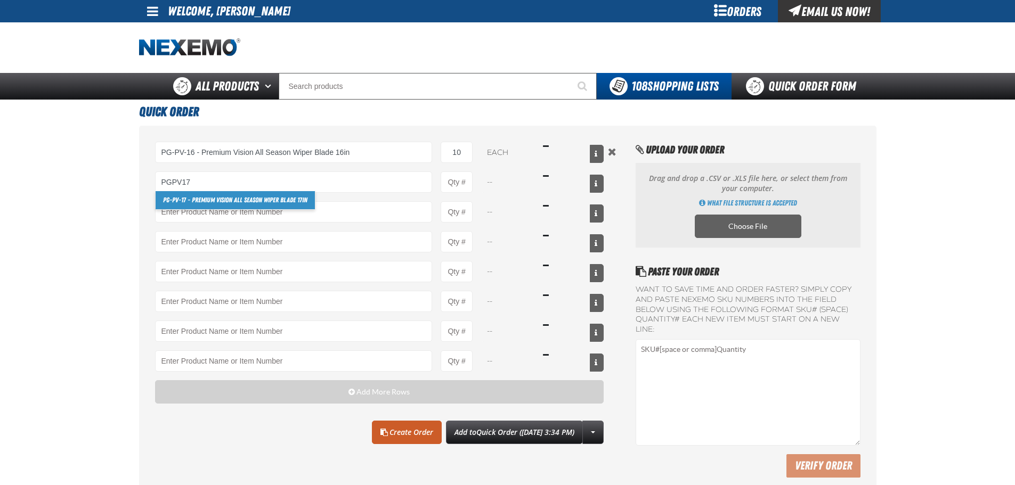
click at [205, 202] on link "PG-PV-17 - Premium Vision All Season Wiper Blade 17in" at bounding box center [235, 200] width 159 height 18
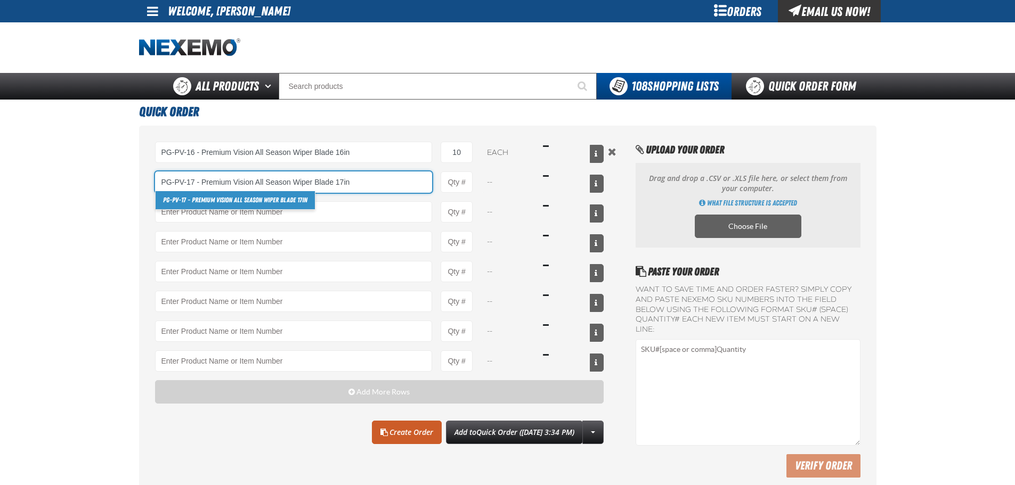
type input "PG-PV-17 - Premium Vision All Season Wiper Blade 17in"
type input "1"
select select "each"
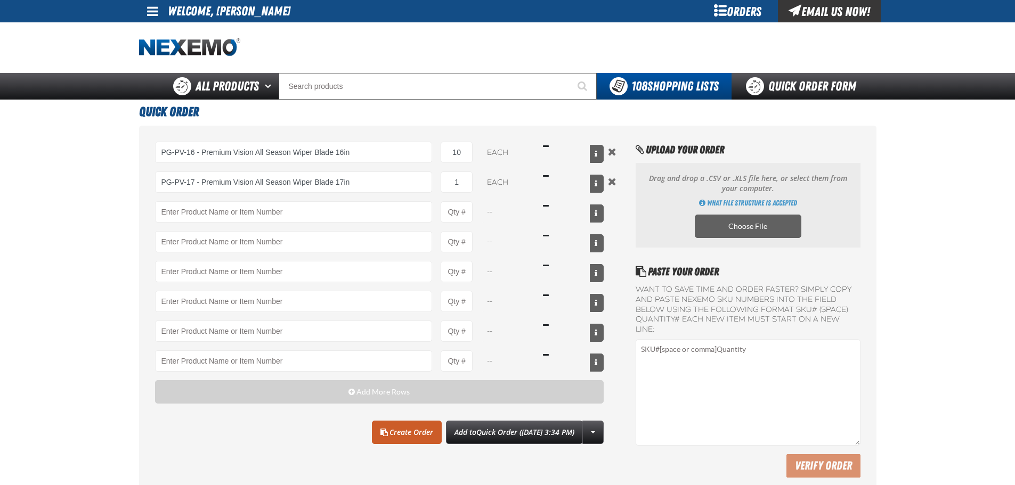
click at [0, 282] on main "Quick Order PG-PV-16 - Premium Vision All Season Wiper Blade 16in PG-PV-10 - Pr…" at bounding box center [507, 299] width 1015 height 399
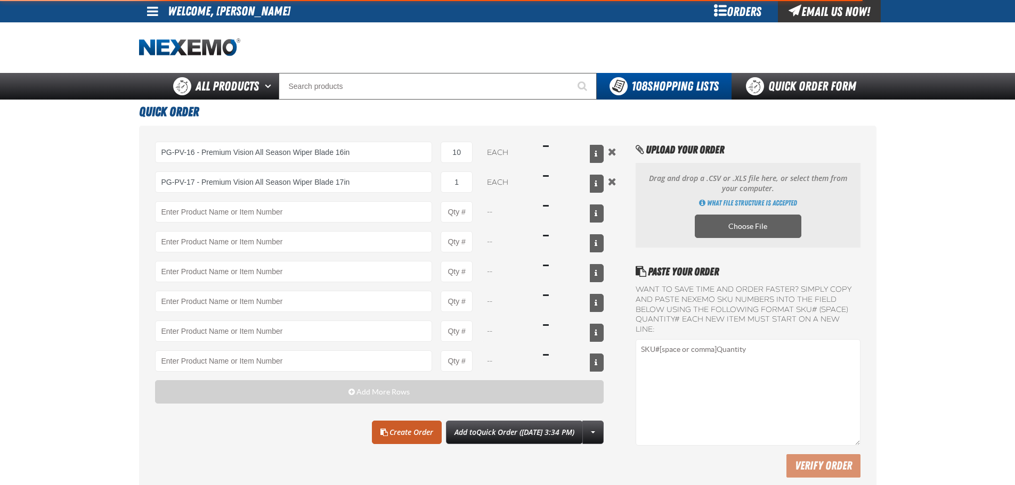
type input "PG-PV-17 - Premium Vision All Season Wiper Blade 17in"
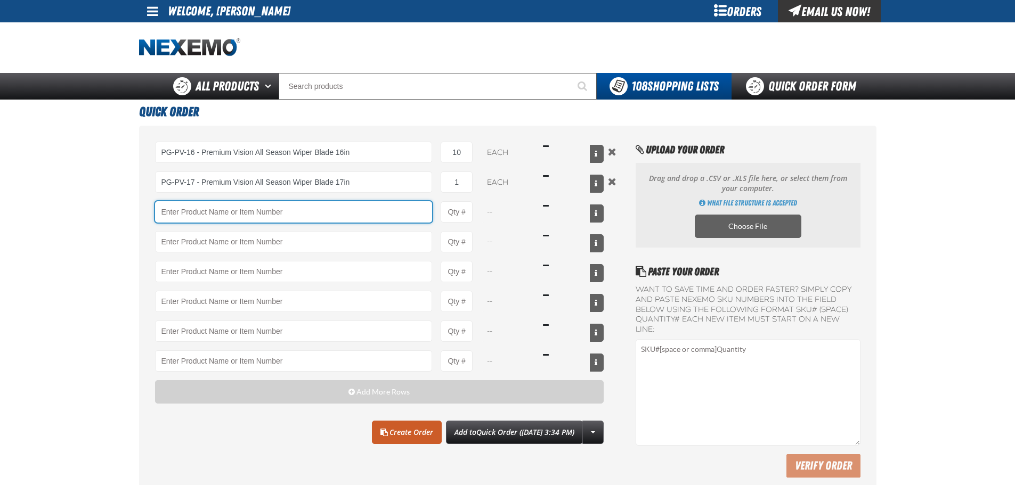
click at [173, 218] on input "Product" at bounding box center [293, 211] width 277 height 21
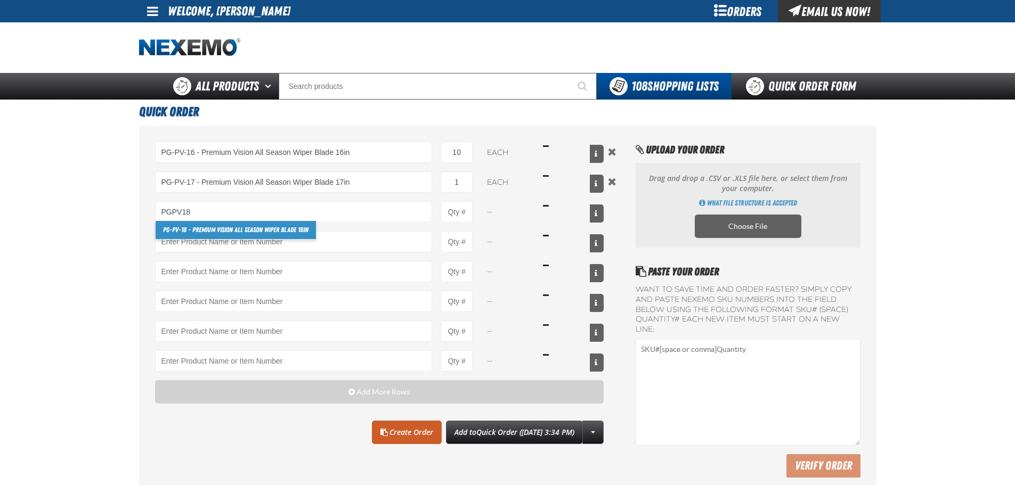
click at [196, 227] on link "PG-PV-18 - Premium Vision All Season Wiper Blade 18in" at bounding box center [236, 230] width 160 height 18
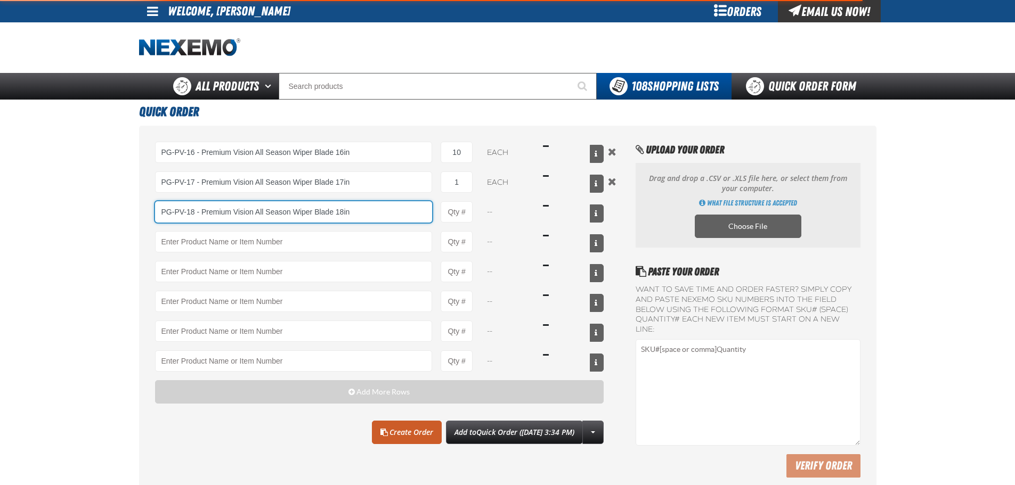
type input "PG-PV-18 - Premium Vision All Season Wiper Blade 18in"
type input "1"
select select "each"
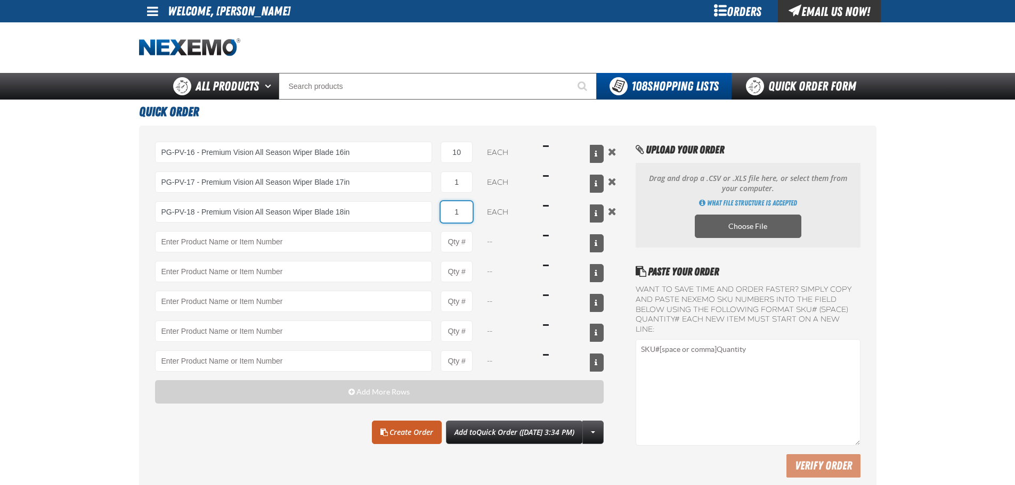
click at [462, 209] on input "1" at bounding box center [456, 211] width 32 height 21
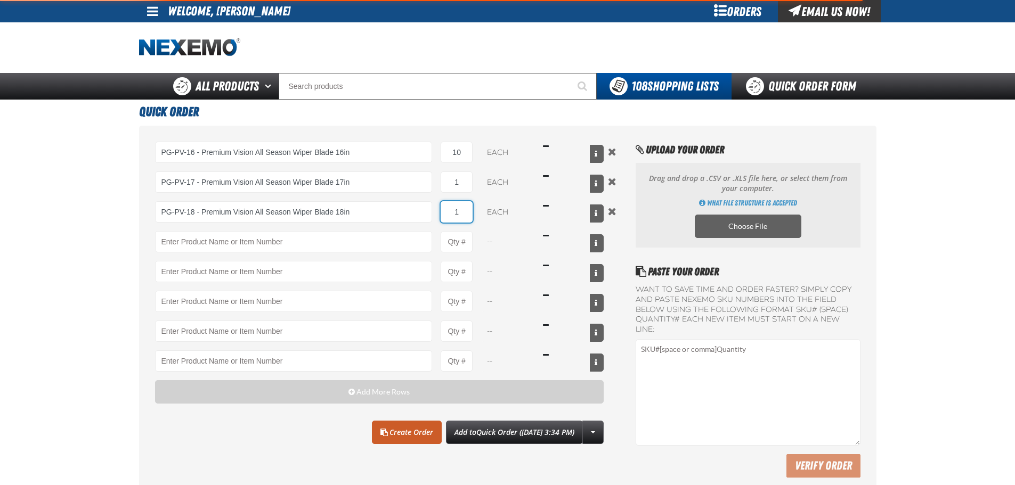
type input "PG-PV-18 - Premium Vision All Season Wiper Blade 18in"
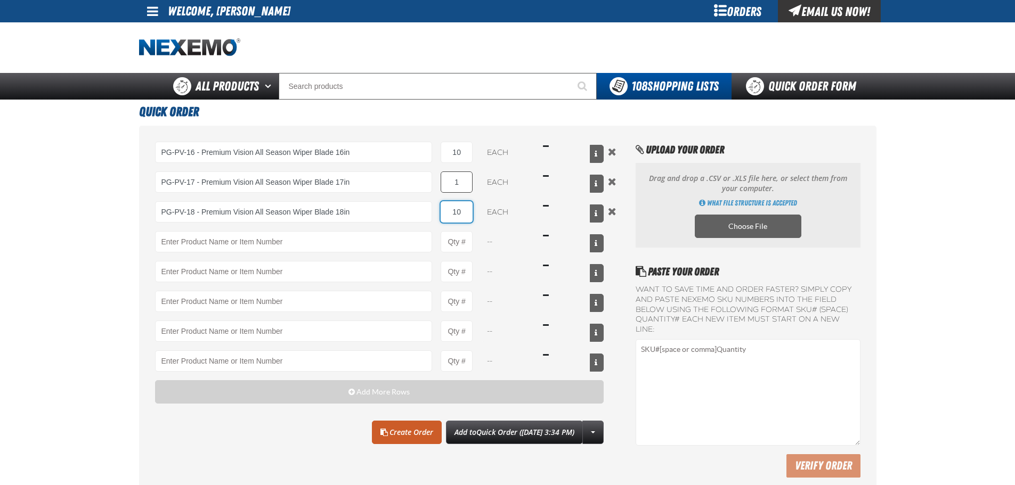
type input "10"
click at [463, 185] on input "1" at bounding box center [456, 181] width 32 height 21
type input "10"
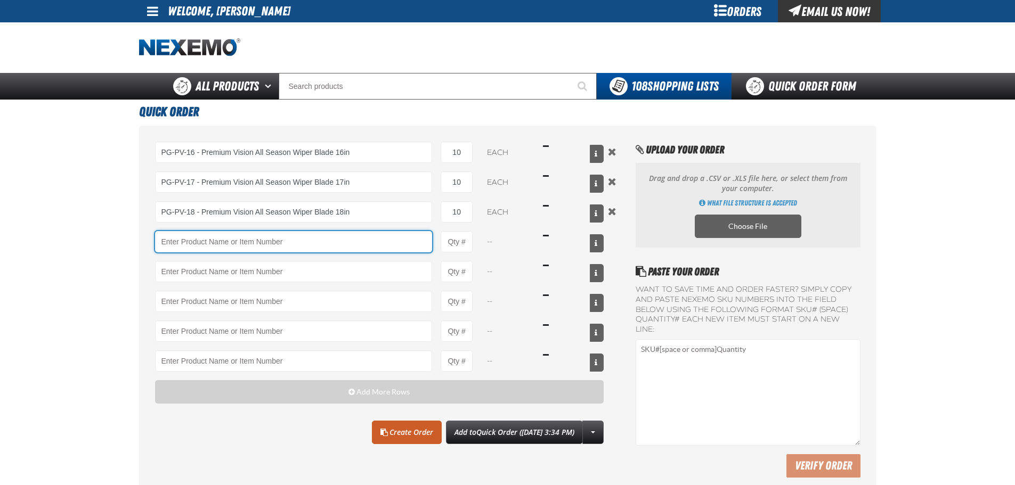
click at [228, 245] on input "Product" at bounding box center [293, 241] width 277 height 21
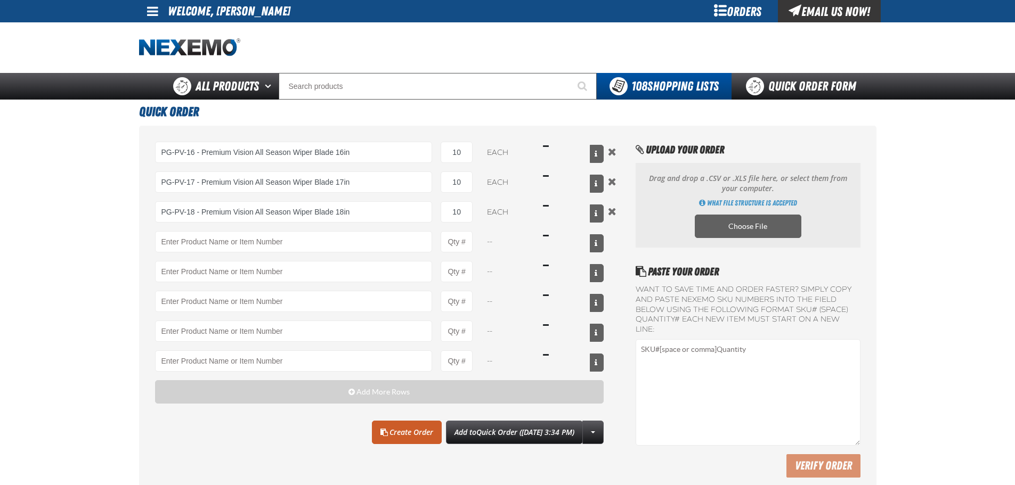
drag, startPoint x: 0, startPoint y: 230, endPoint x: 52, endPoint y: 222, distance: 52.3
click at [3, 230] on main "Quick Order PG-PV-16 - Premium Vision All Season Wiper Blade 16in PG-PV-10 - Pr…" at bounding box center [507, 299] width 1015 height 399
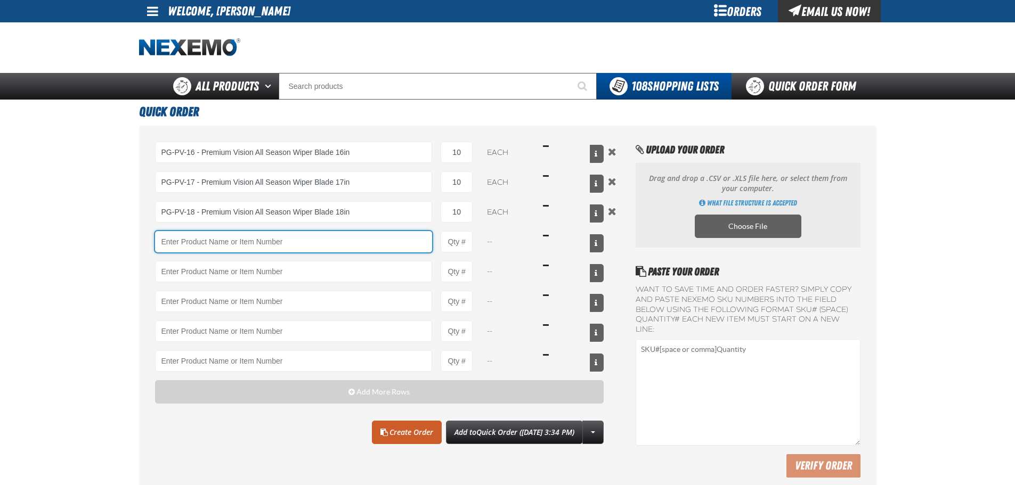
click at [176, 238] on input "Product" at bounding box center [293, 241] width 277 height 21
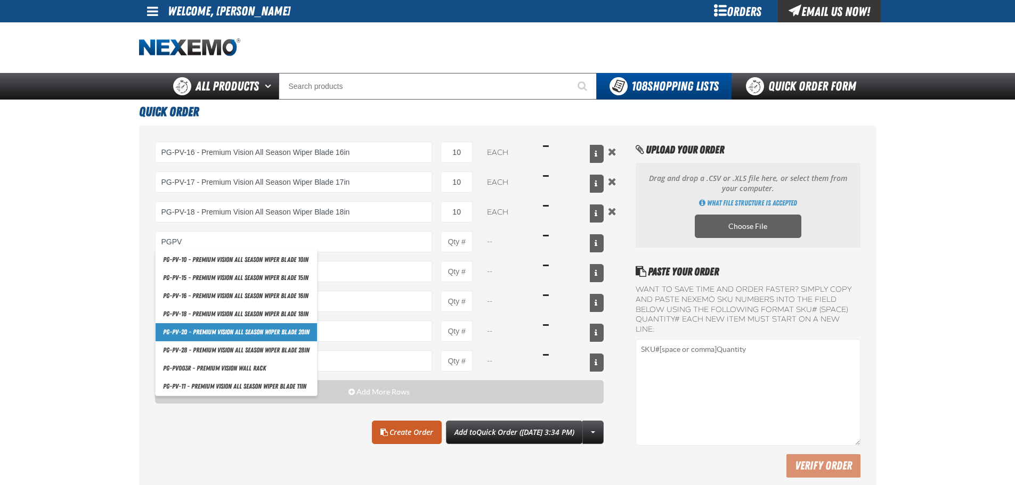
click at [194, 336] on link "PG-PV-20 - Premium Vision All Season Wiper Blade 20in" at bounding box center [236, 332] width 161 height 18
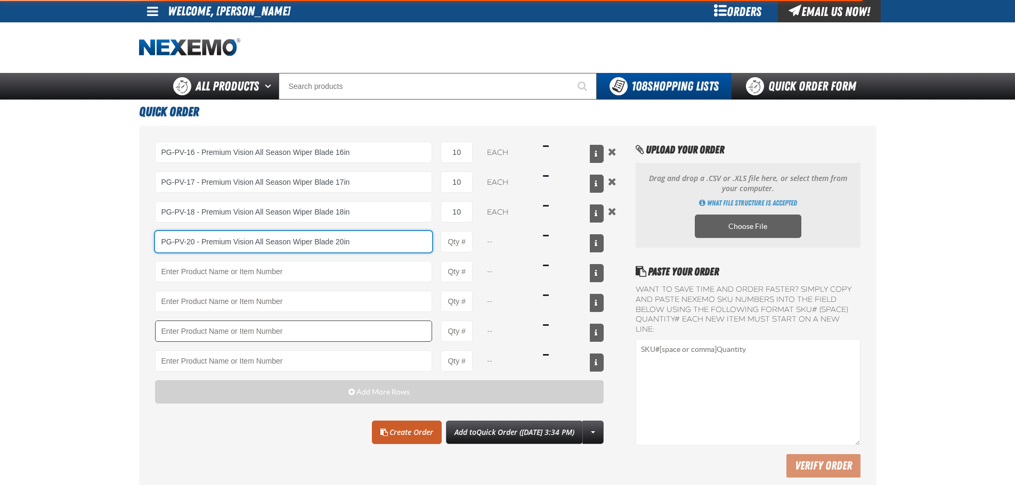
type input "PG-PV-20 - Premium Vision All Season Wiper Blade 20in"
type input "1"
select select "each"
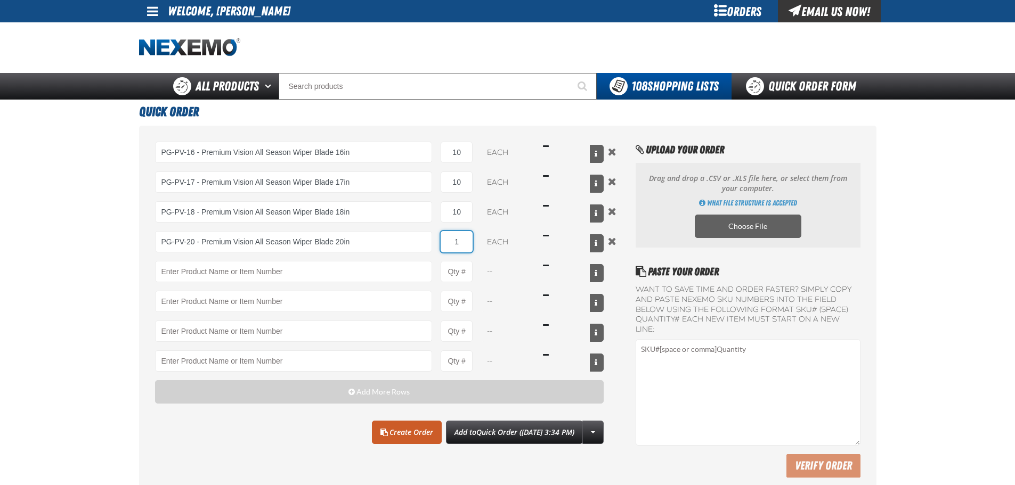
click at [465, 239] on input "1" at bounding box center [456, 241] width 32 height 21
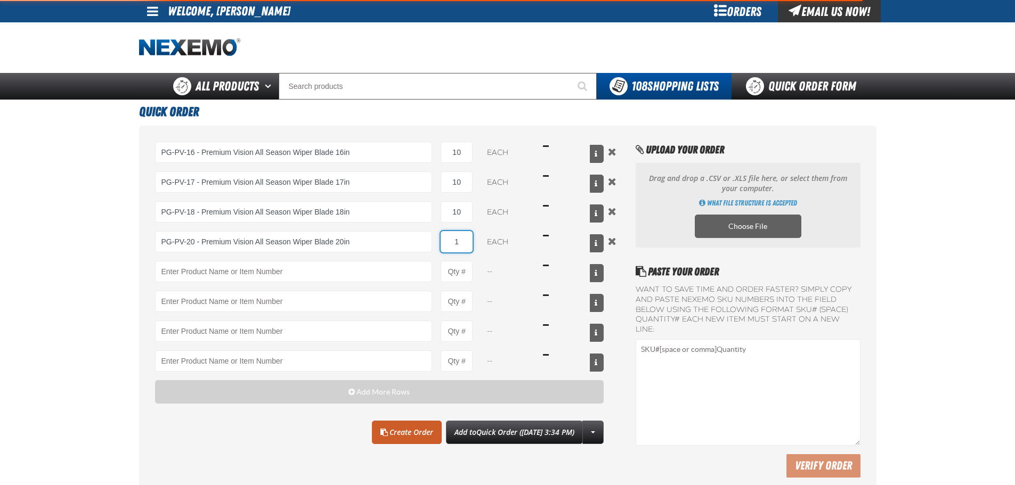
type input "PG-PV-20 - Premium Vision All Season Wiper Blade 20in"
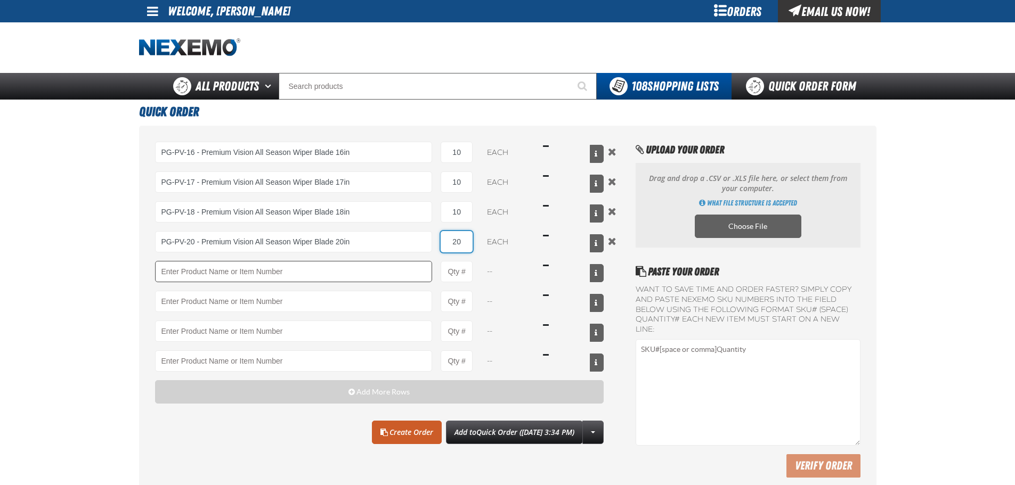
type input "20"
click at [182, 275] on input "Product" at bounding box center [293, 271] width 277 height 21
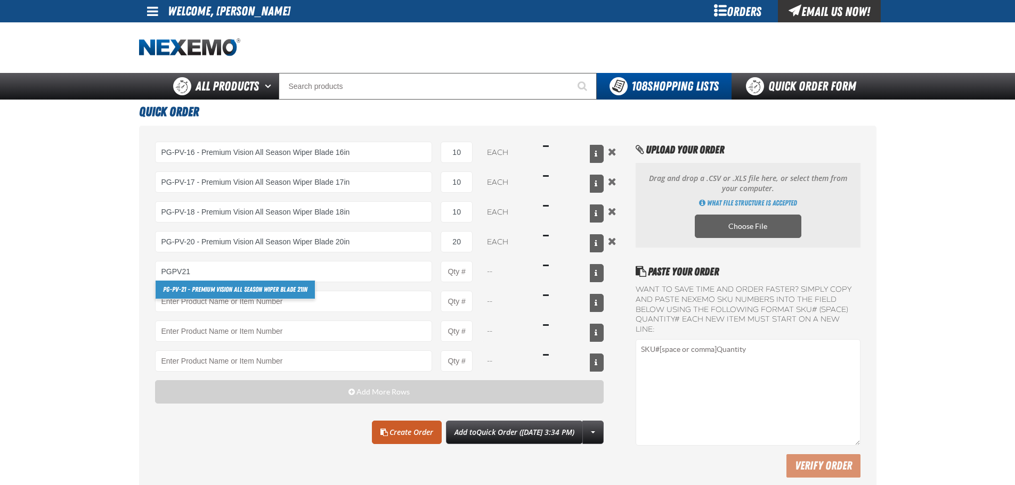
click at [202, 291] on link "PG-PV-21 - Premium Vision All Season Wiper Blade 21in" at bounding box center [235, 290] width 159 height 18
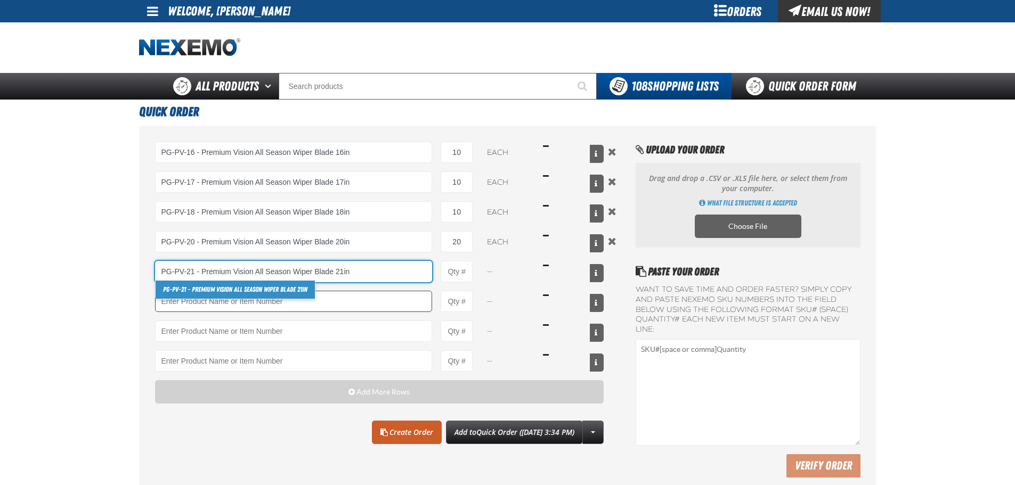
type input "PG-PV-21 - Premium Vision All Season Wiper Blade 21in"
type input "1"
select select "each"
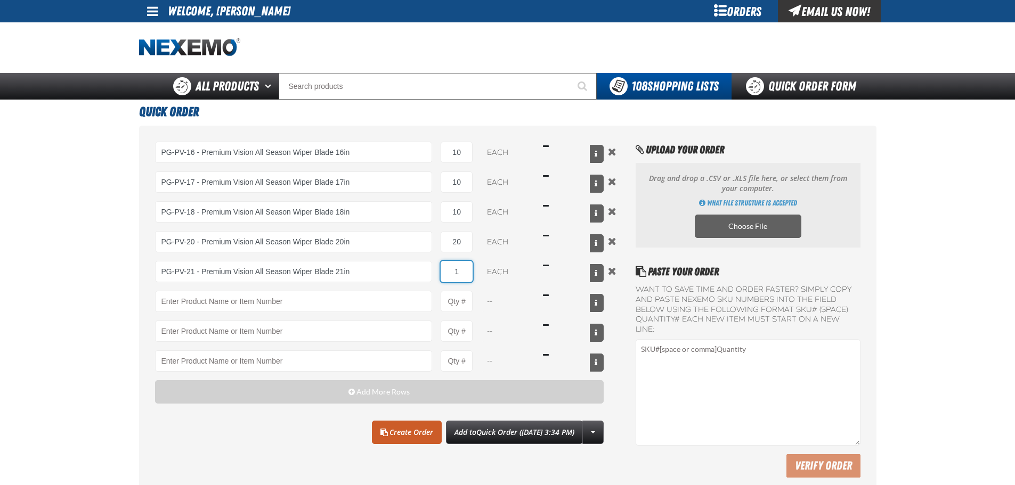
click at [465, 271] on input "1" at bounding box center [456, 271] width 32 height 21
type input "PG-PV-21 - Premium Vision All Season Wiper Blade 21in"
type input "10"
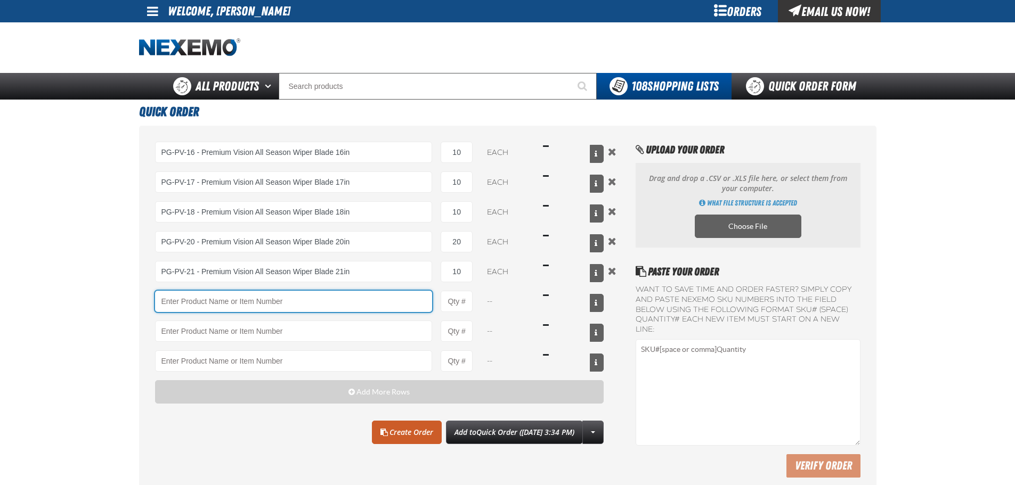
click at [190, 305] on input "Product" at bounding box center [293, 301] width 277 height 21
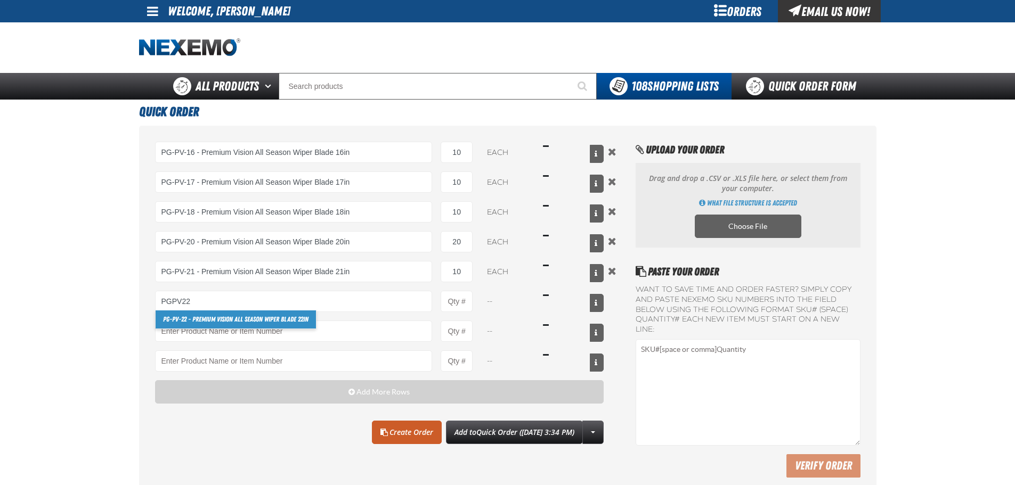
click at [196, 318] on link "PG-PV-22 - Premium Vision All Season Wiper Blade 22in" at bounding box center [236, 319] width 160 height 18
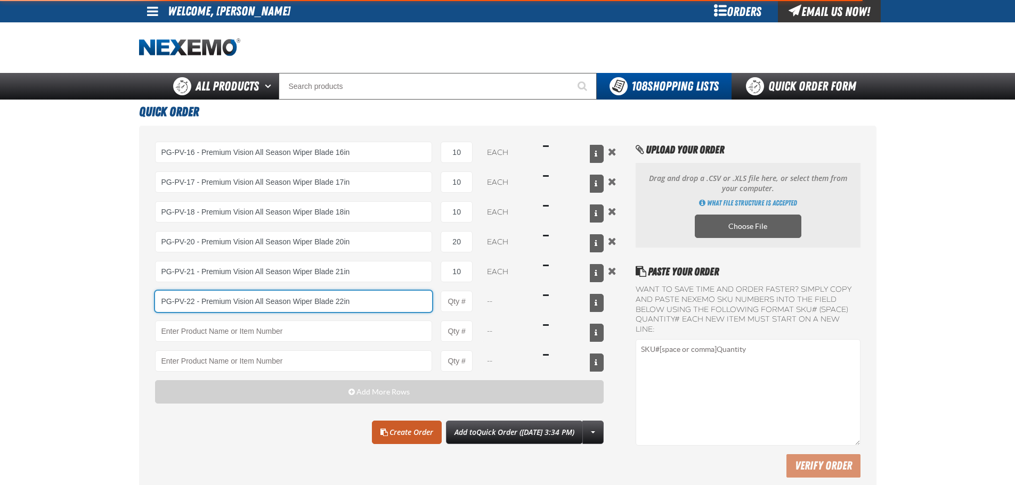
type input "PG-PV-22 - Premium Vision All Season Wiper Blade 22in"
type input "1"
select select "each"
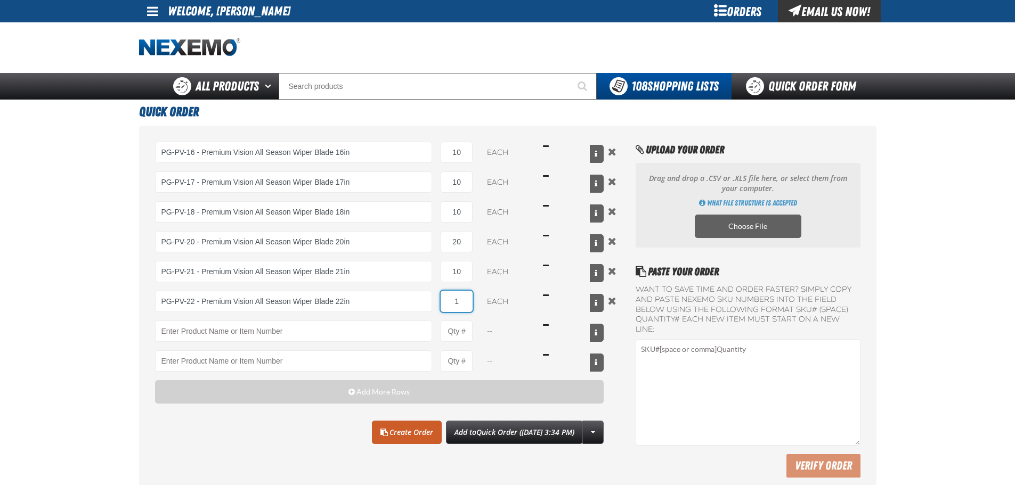
click at [468, 307] on input "1" at bounding box center [456, 301] width 32 height 21
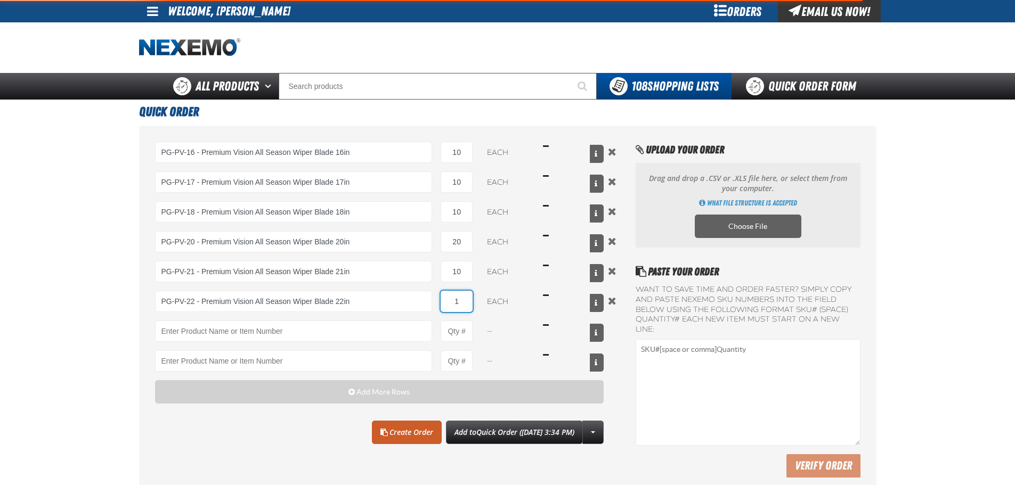
type input "PG-PV-22 - Premium Vision All Season Wiper Blade 22in"
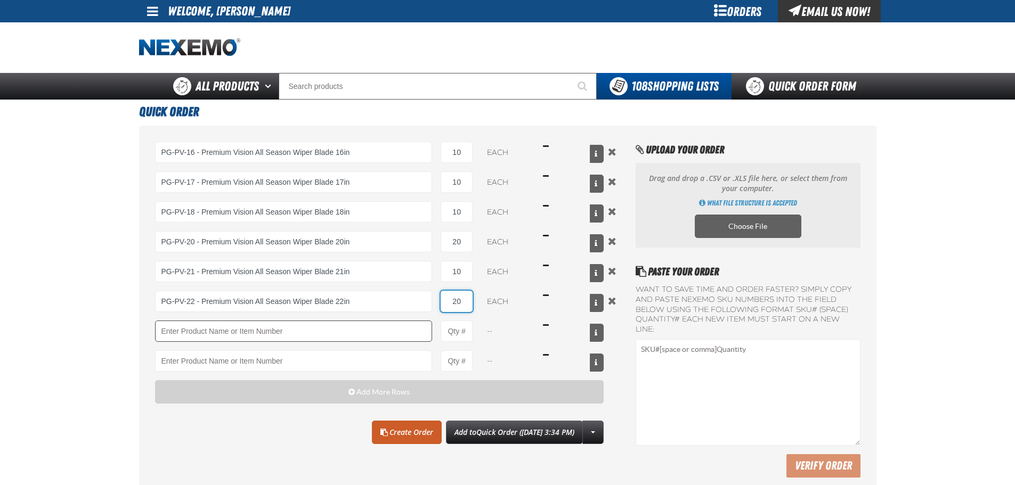
type input "20"
click at [273, 333] on input "Product" at bounding box center [293, 331] width 277 height 21
click at [257, 329] on input "Product" at bounding box center [293, 331] width 277 height 21
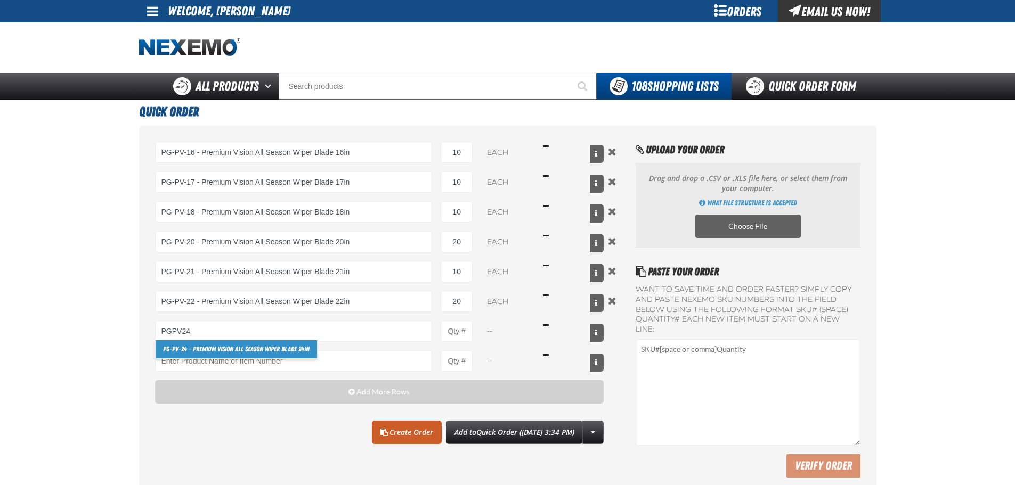
click at [211, 351] on link "PG-PV-24 - Premium Vision All Season Wiper Blade 24in" at bounding box center [236, 349] width 161 height 18
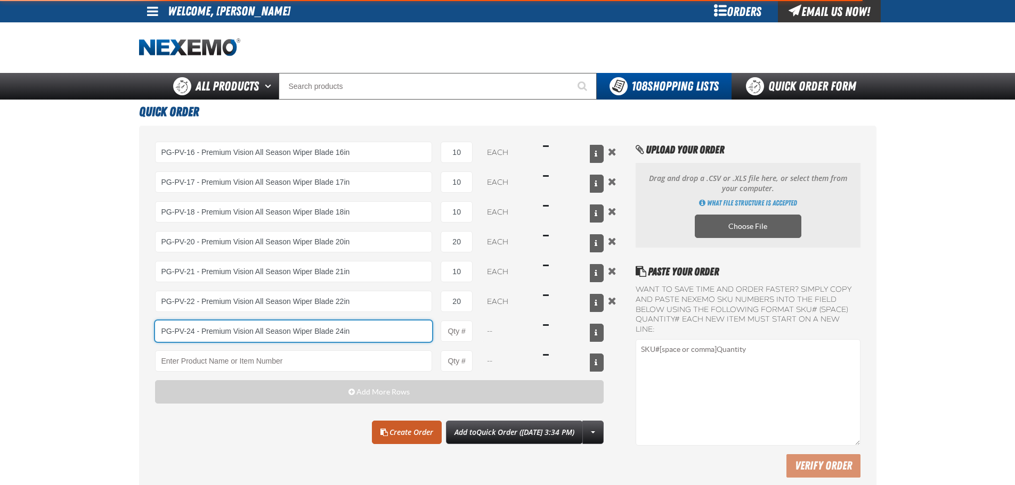
type input "PG-PV-24 - Premium Vision All Season Wiper Blade 24in"
type input "1"
select select "each"
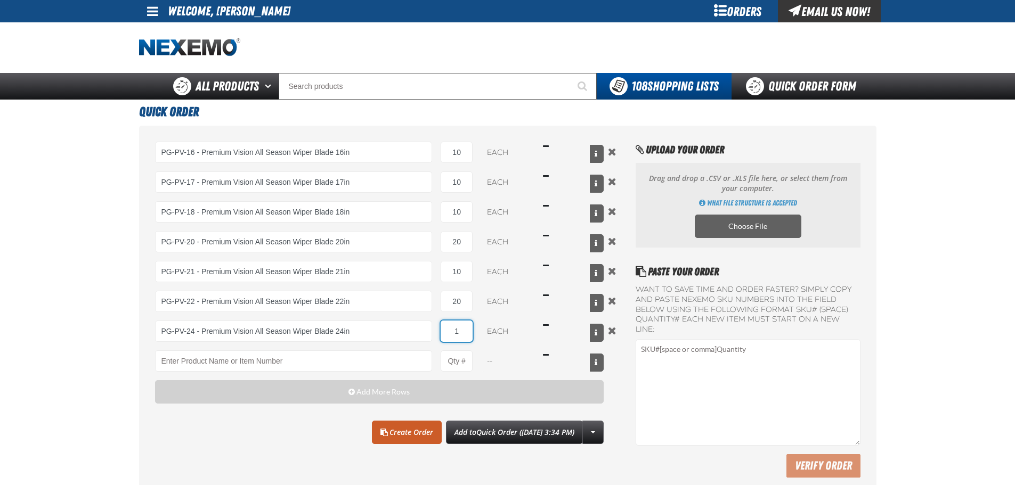
click at [468, 326] on input "1" at bounding box center [456, 331] width 32 height 21
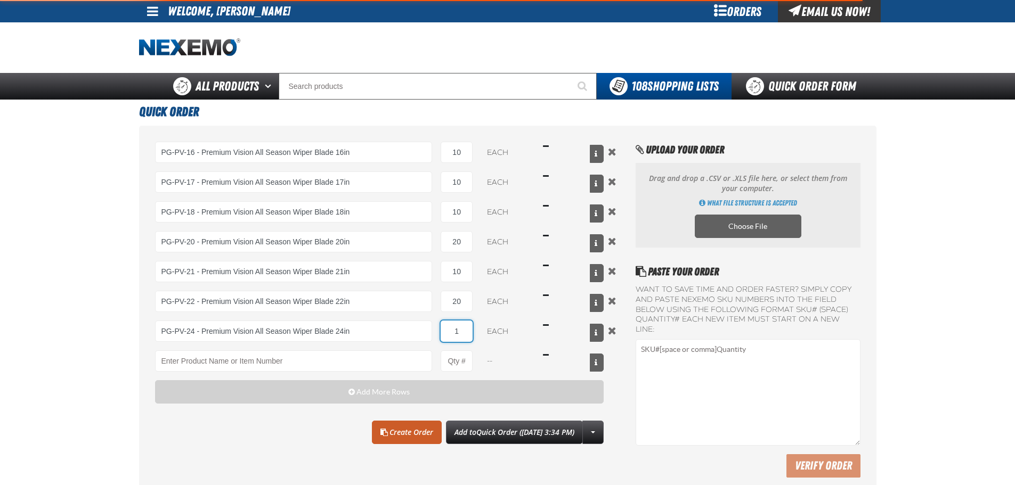
type input "PG-PV-24 - Premium Vision All Season Wiper Blade 24in"
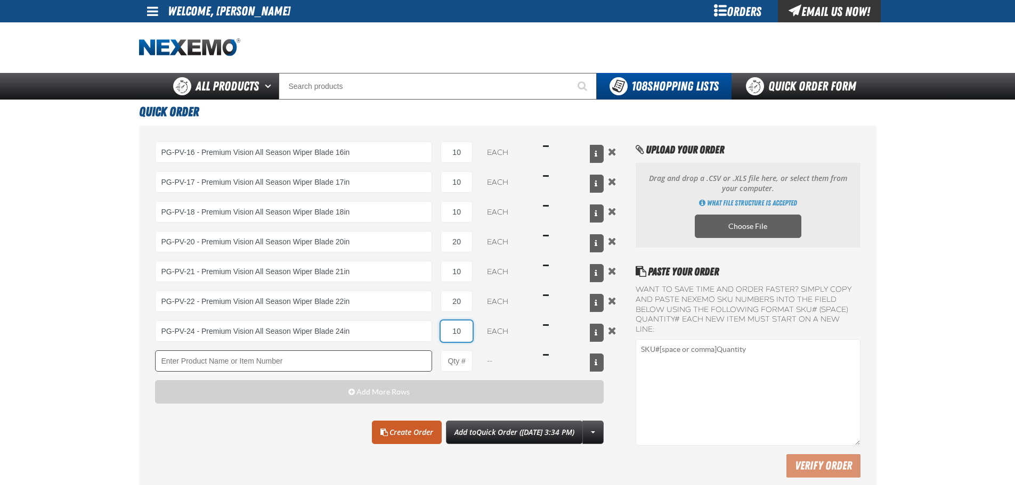
type input "10"
click at [231, 364] on input "Product" at bounding box center [293, 360] width 277 height 21
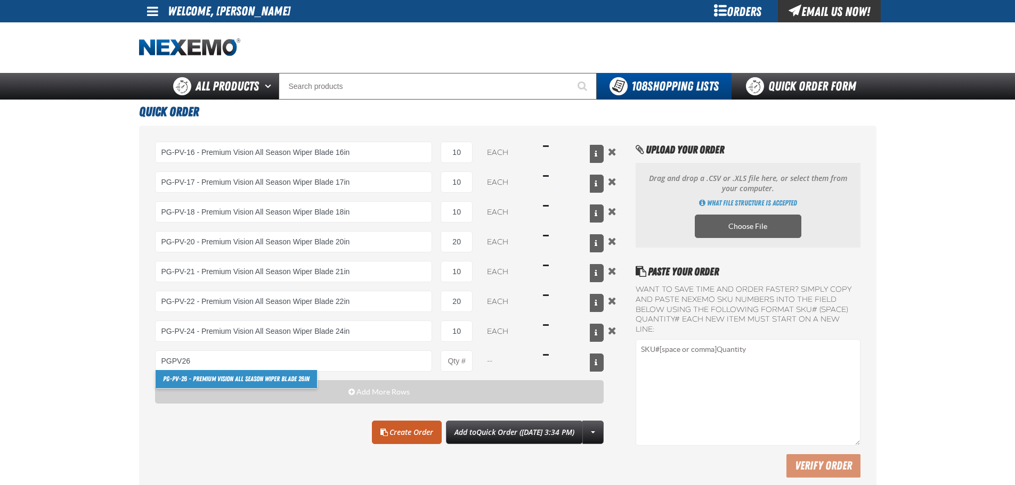
click at [198, 378] on link "PG-PV-26 - Premium Vision All Season Wiper Blade 26in" at bounding box center [236, 379] width 161 height 18
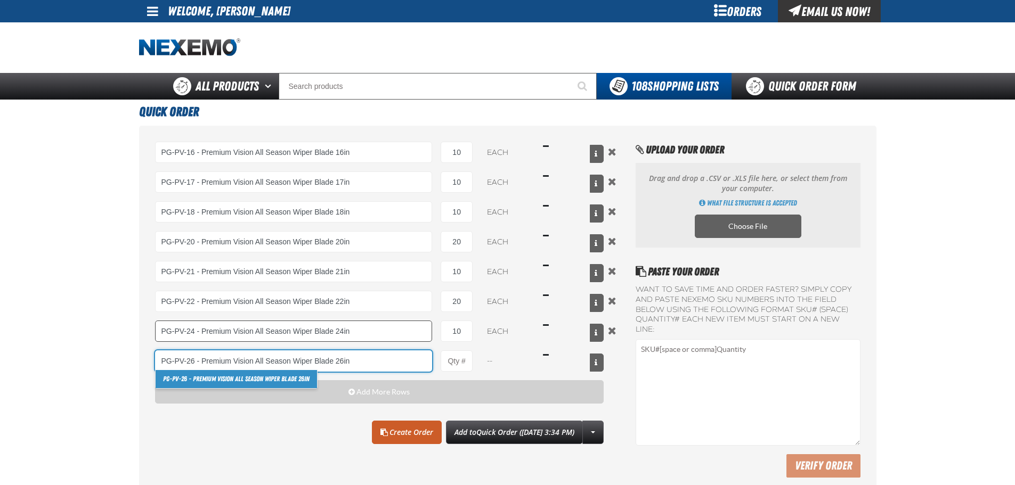
type input "PG-PV-26 - Premium Vision All Season Wiper Blade 26in"
type input "1"
select select "each"
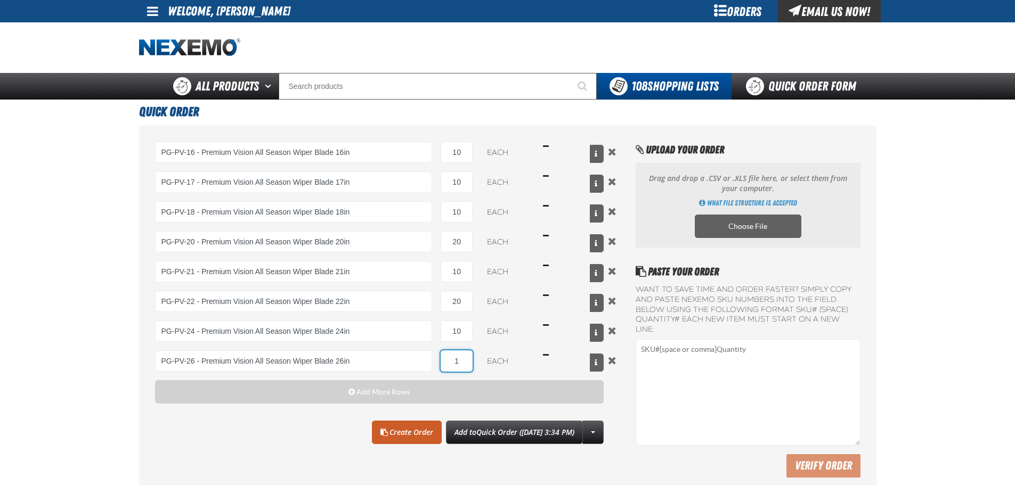
click at [466, 358] on input "1" at bounding box center [456, 360] width 32 height 21
type input "PG-PV-26 - Premium Vision All Season Wiper Blade 26in"
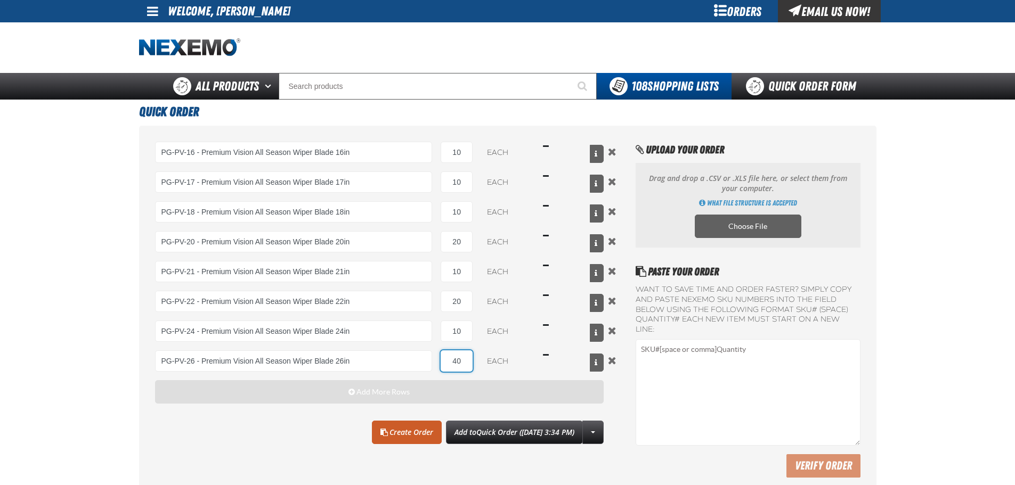
type input "40"
click at [395, 402] on button "Add More Rows" at bounding box center [379, 391] width 449 height 23
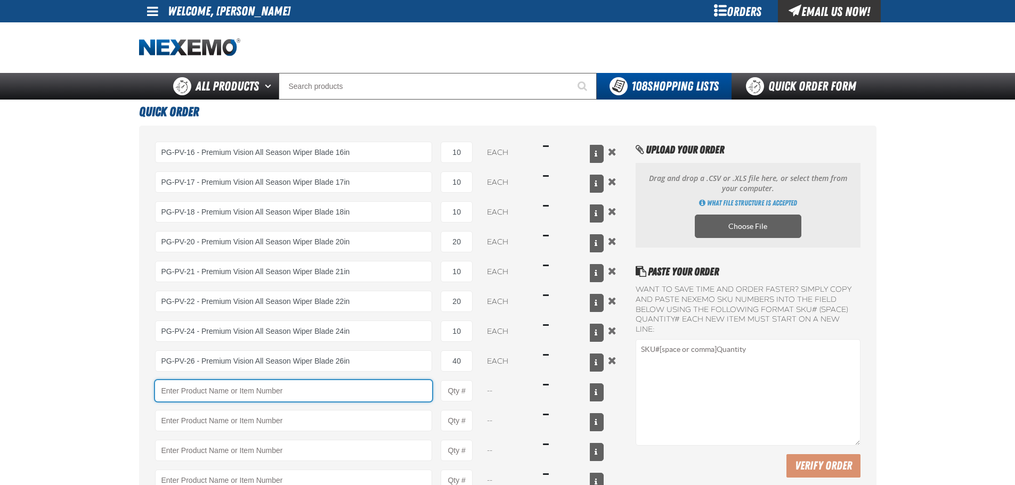
click at [250, 399] on input "Product" at bounding box center [293, 390] width 277 height 21
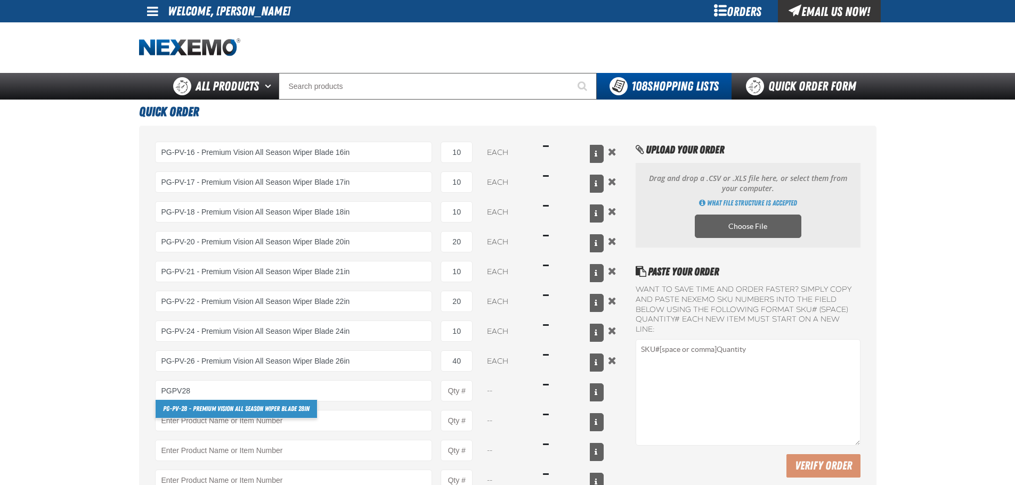
click at [230, 412] on link "PG-PV-28 - Premium Vision All Season Wiper Blade 28in" at bounding box center [236, 409] width 161 height 18
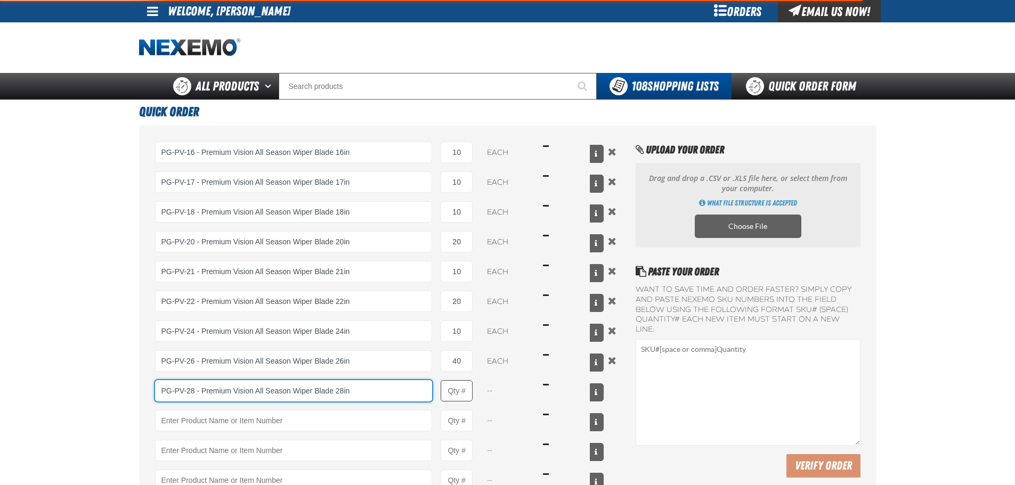
type input "PG-PV-28 - Premium Vision All Season Wiper Blade 28in"
type input "1"
select select "each"
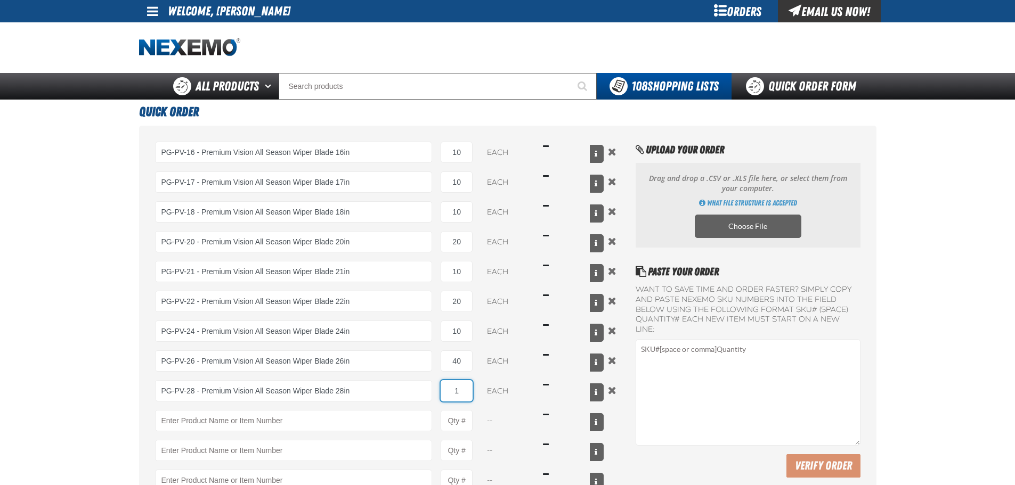
click at [465, 393] on input "1" at bounding box center [456, 390] width 32 height 21
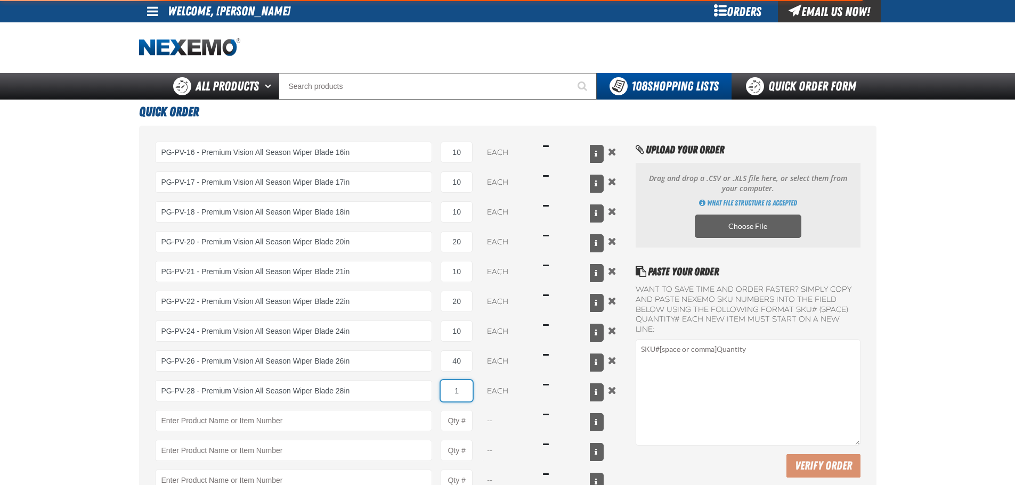
type input "PG-PV-28 - Premium Vision All Season Wiper Blade 28in"
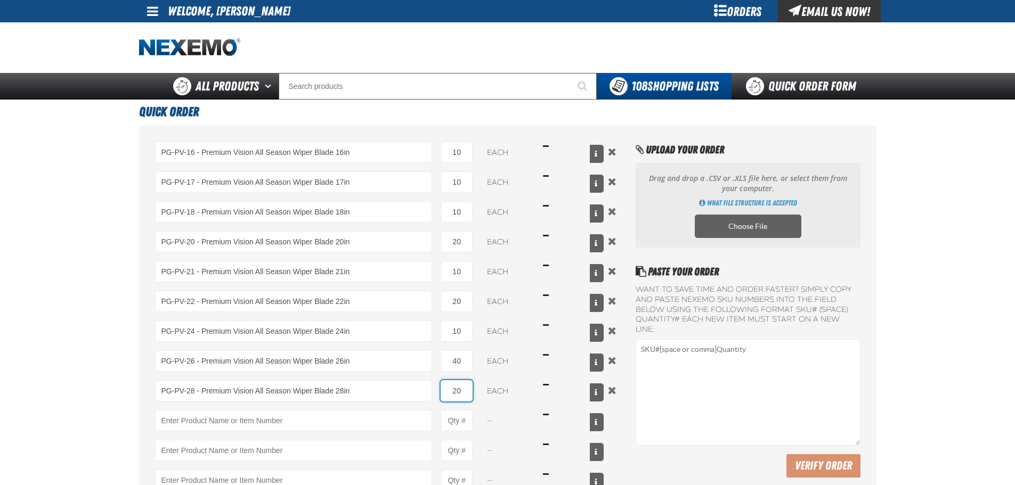
type input "20"
click at [0, 437] on main "Quick Order PG-PV-16 - Premium Vision All Season Wiper Blade 16in PG-PV-10 - Pr…" at bounding box center [507, 357] width 1015 height 515
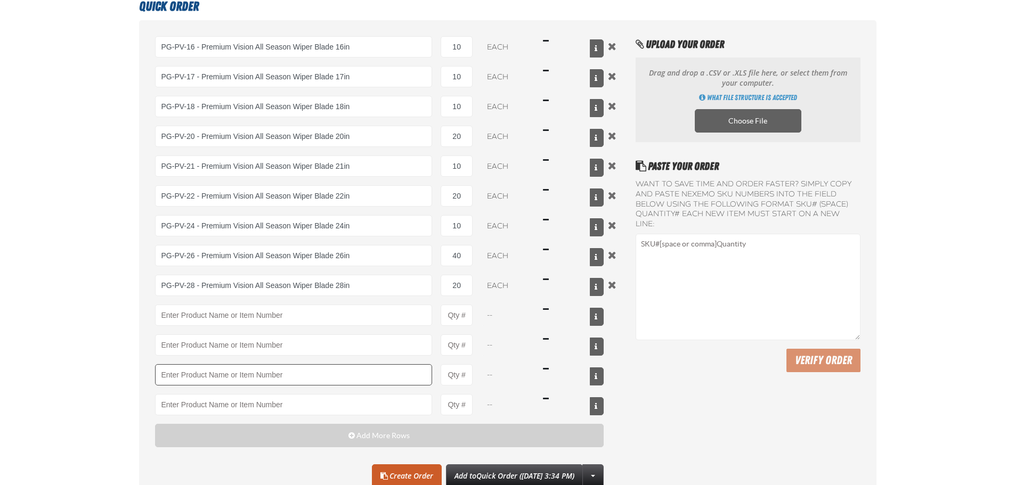
scroll to position [107, 0]
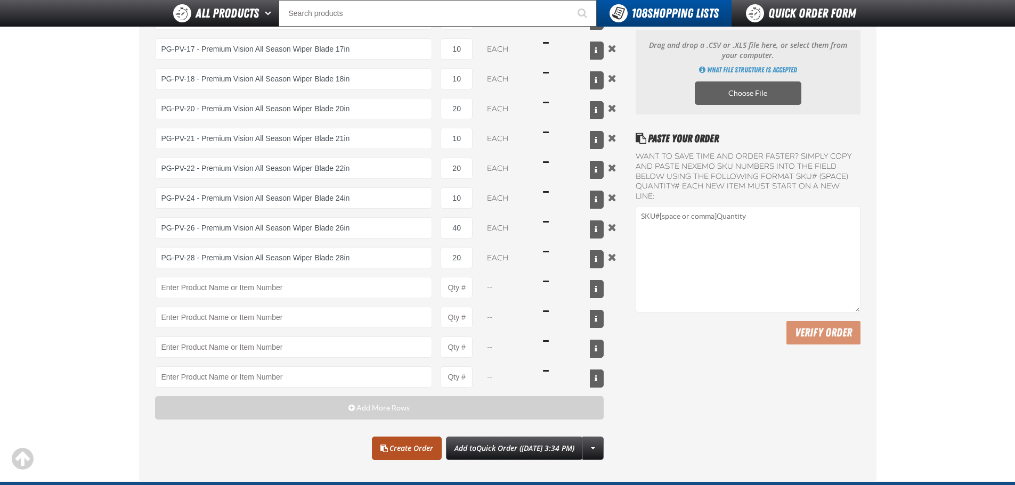
click at [404, 452] on link "Create Order" at bounding box center [407, 448] width 70 height 23
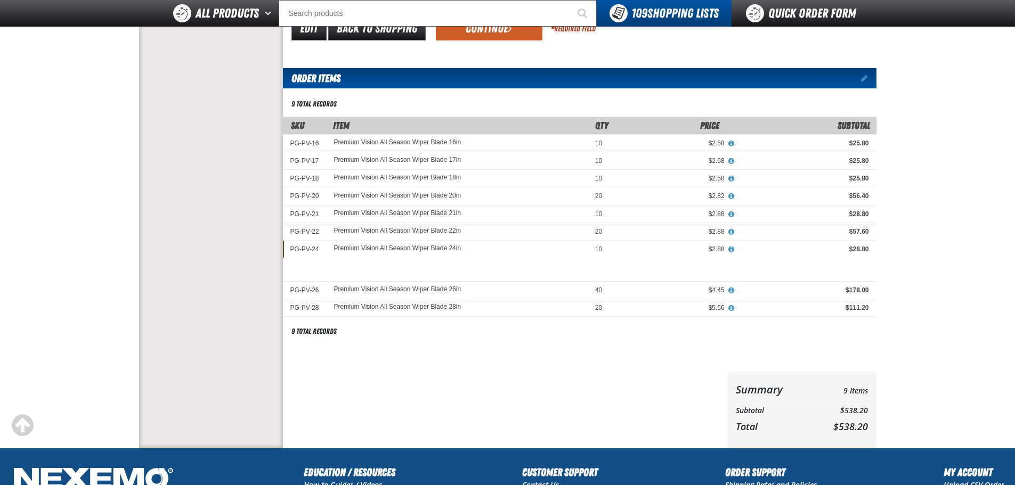
scroll to position [160, 0]
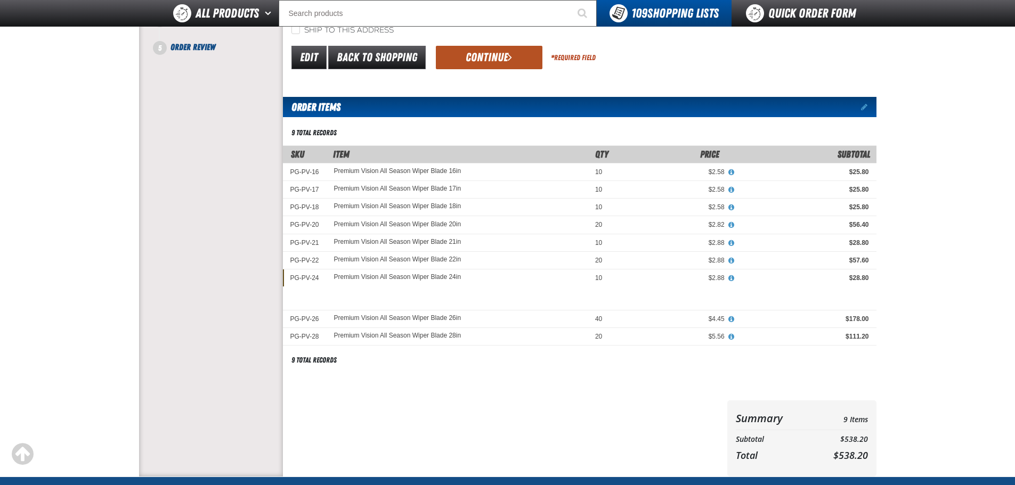
click at [472, 62] on button "Continue" at bounding box center [489, 57] width 107 height 23
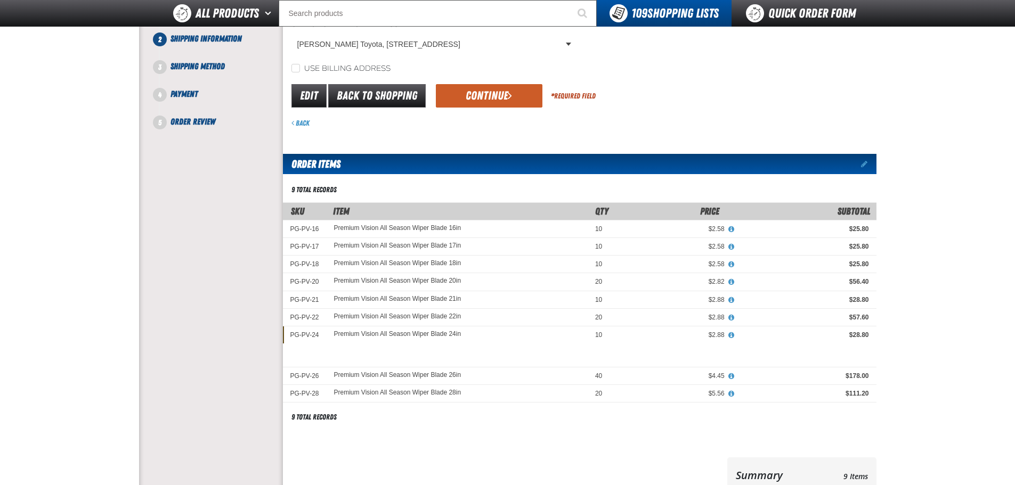
scroll to position [53, 0]
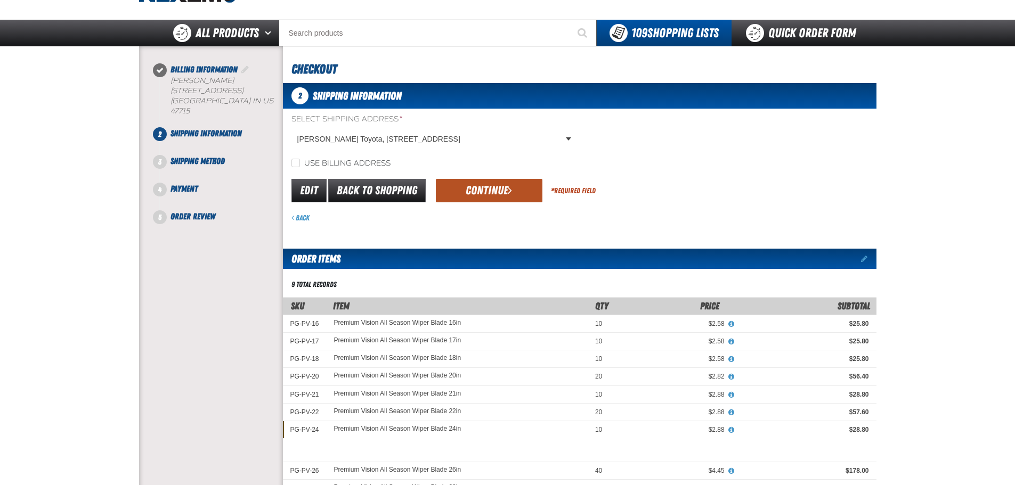
click at [491, 190] on button "Continue" at bounding box center [489, 190] width 107 height 23
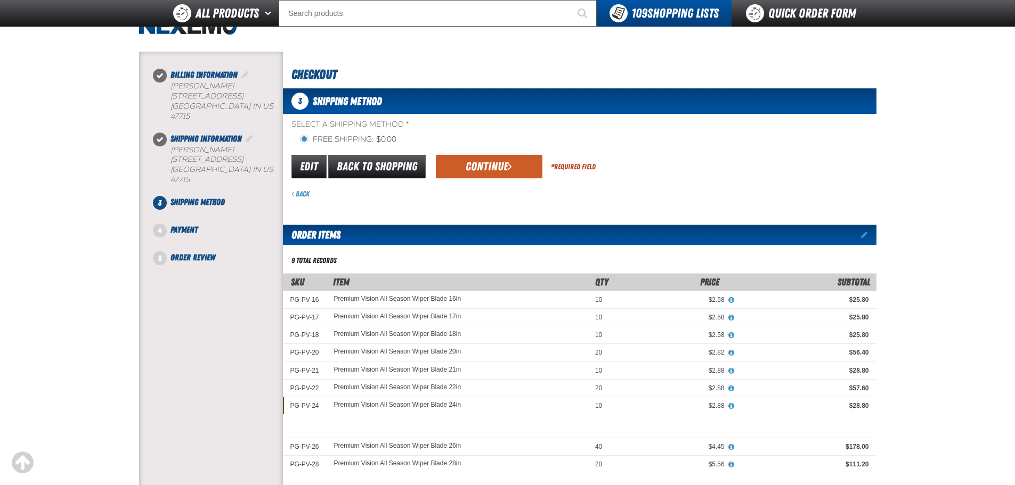
scroll to position [0, 0]
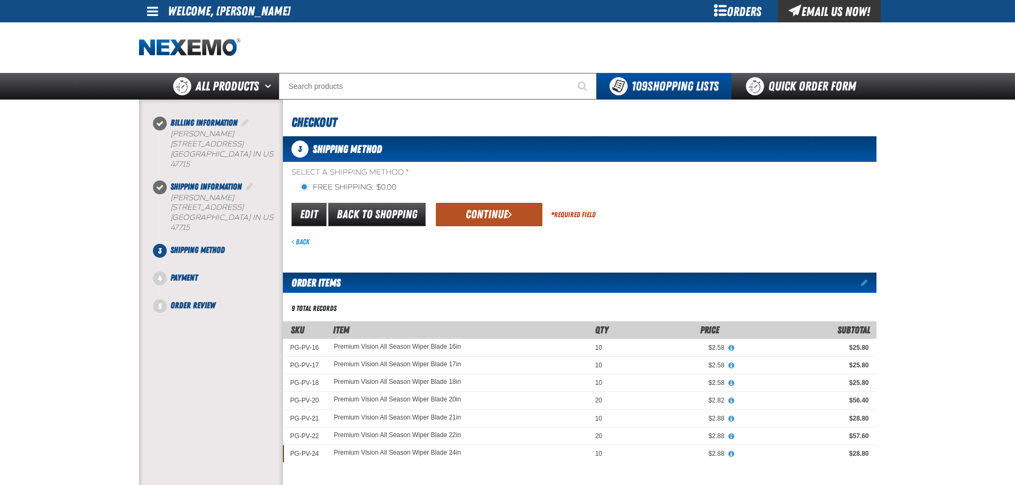
click at [489, 216] on button "Continue" at bounding box center [489, 214] width 107 height 23
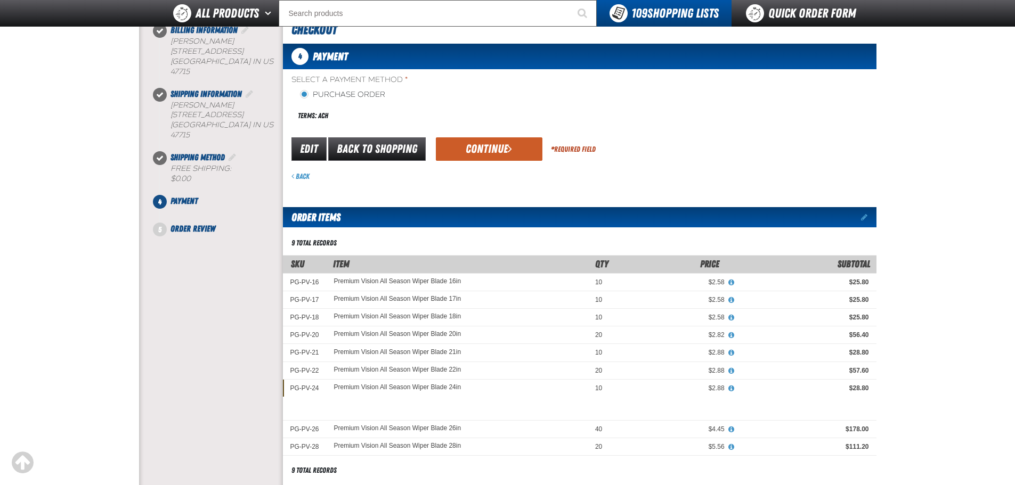
scroll to position [53, 0]
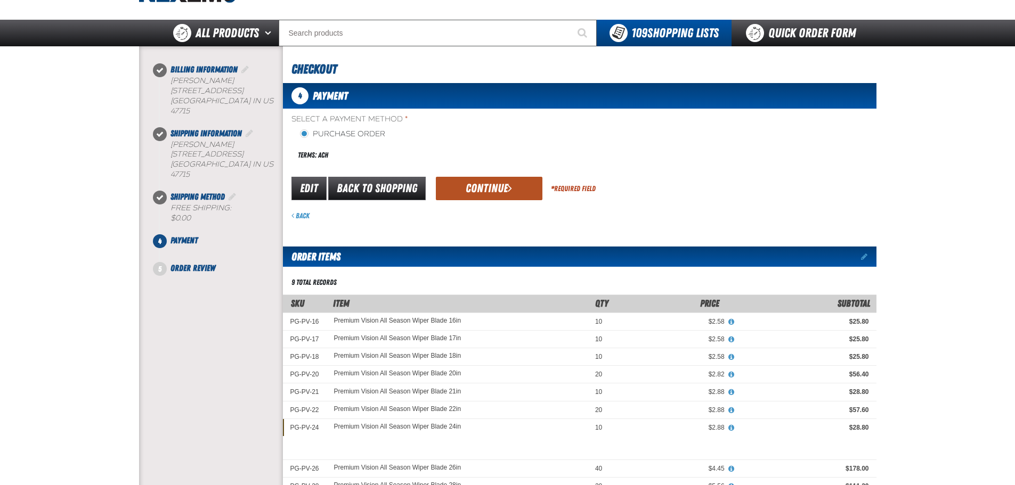
click at [482, 192] on button "Continue" at bounding box center [489, 188] width 107 height 23
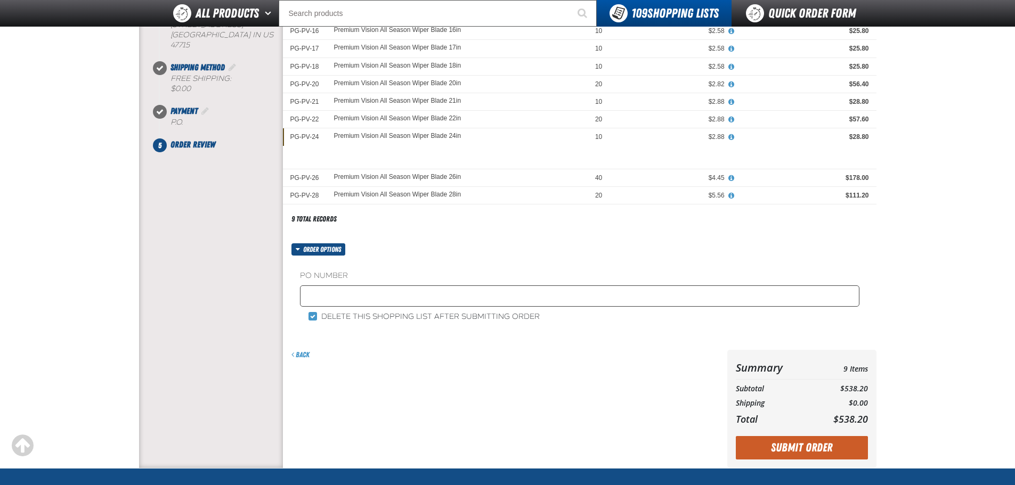
scroll to position [160, 0]
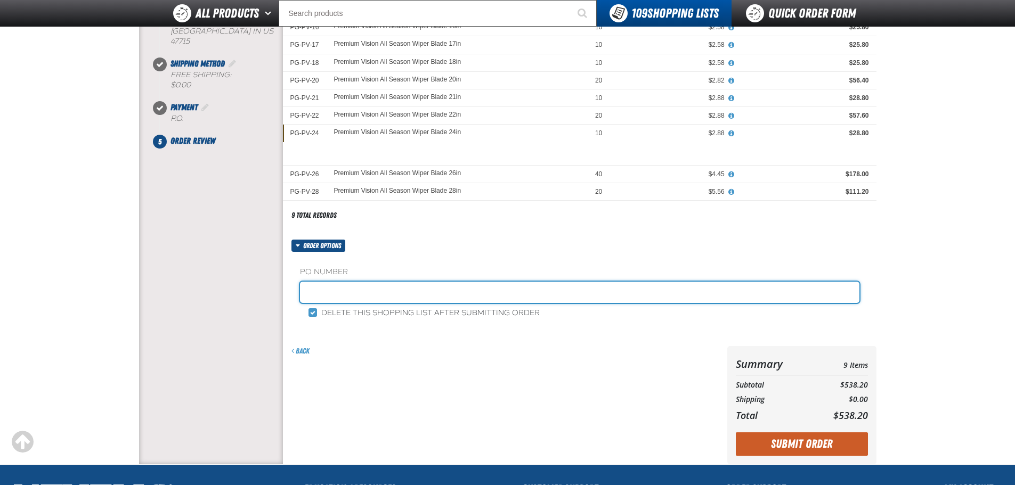
click at [385, 289] on input "text" at bounding box center [579, 292] width 559 height 21
type input "114010 TOYOTA PARTS [DATE]"
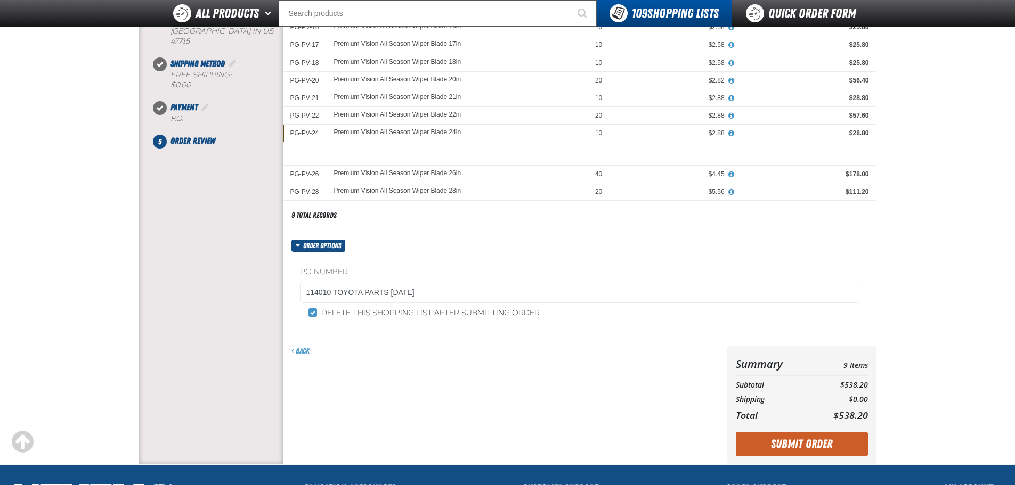
click at [437, 365] on div "Back" at bounding box center [503, 405] width 440 height 118
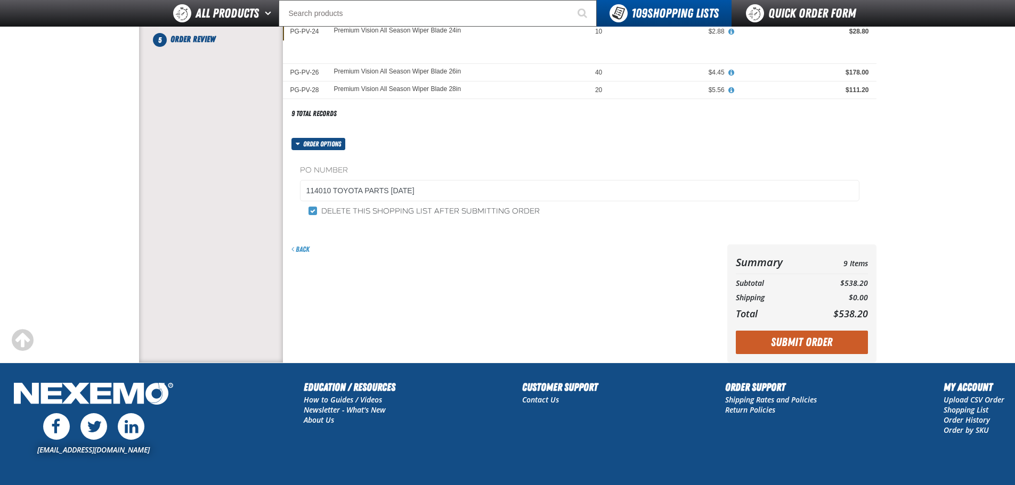
scroll to position [266, 0]
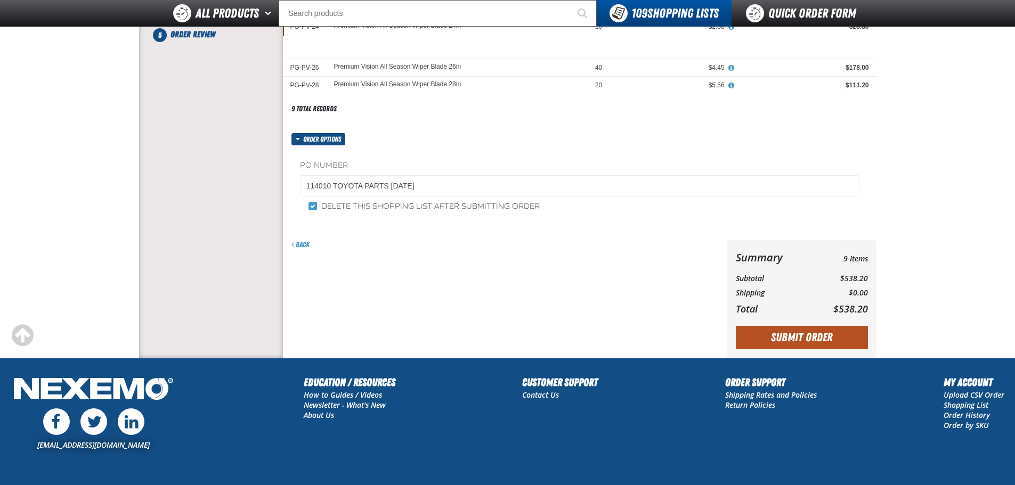
click at [799, 339] on button "Submit Order" at bounding box center [801, 337] width 132 height 23
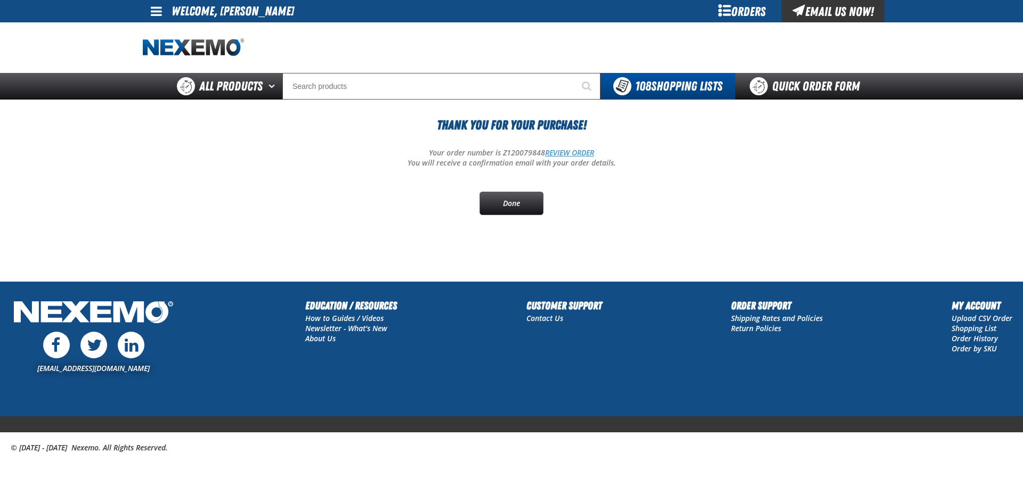
click at [570, 150] on link "REVIEW ORDER" at bounding box center [569, 153] width 49 height 10
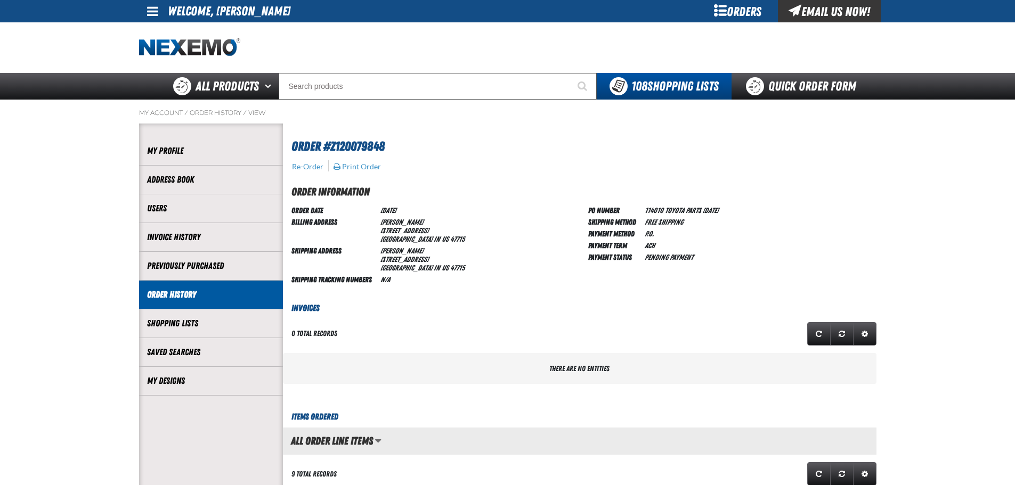
scroll to position [1, 1]
